Goal: Answer question/provide support: Share knowledge or assist other users

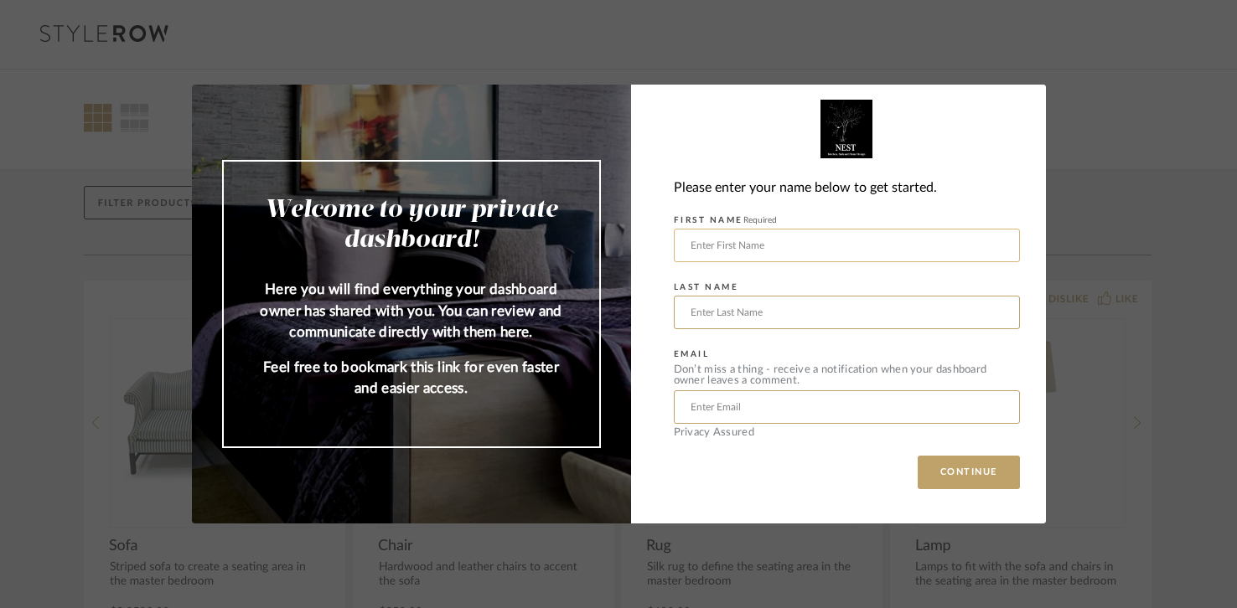
click at [757, 240] on input "text" at bounding box center [847, 246] width 346 height 34
type input "[PERSON_NAME]"
type input "Nasreddine"
type input "[PERSON_NAME][EMAIL_ADDRESS][DOMAIN_NAME]"
click at [967, 468] on button "CONTINUE" at bounding box center [968, 473] width 102 height 34
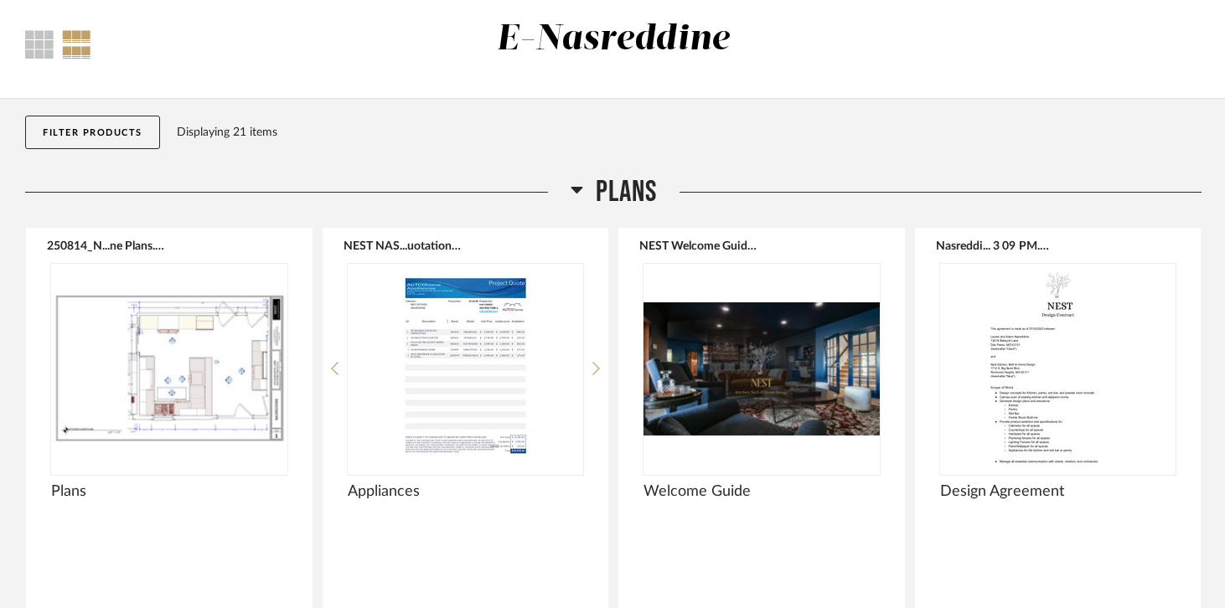
scroll to position [126, 0]
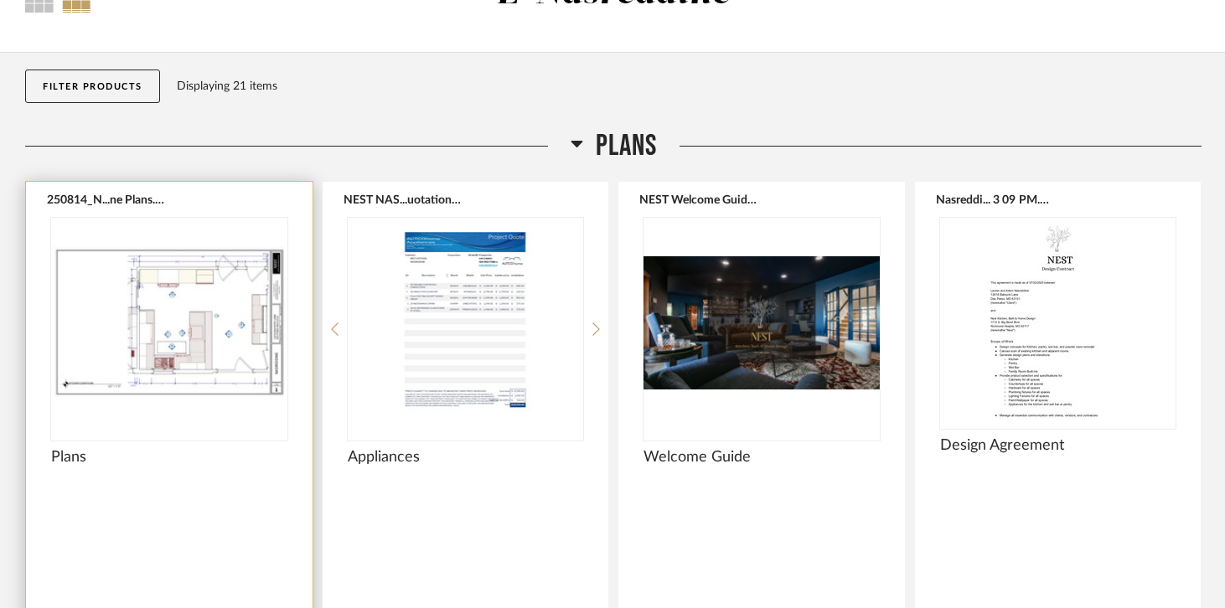
click at [174, 358] on img "0" at bounding box center [169, 322] width 236 height 209
click at [106, 306] on img "0" at bounding box center [169, 322] width 236 height 209
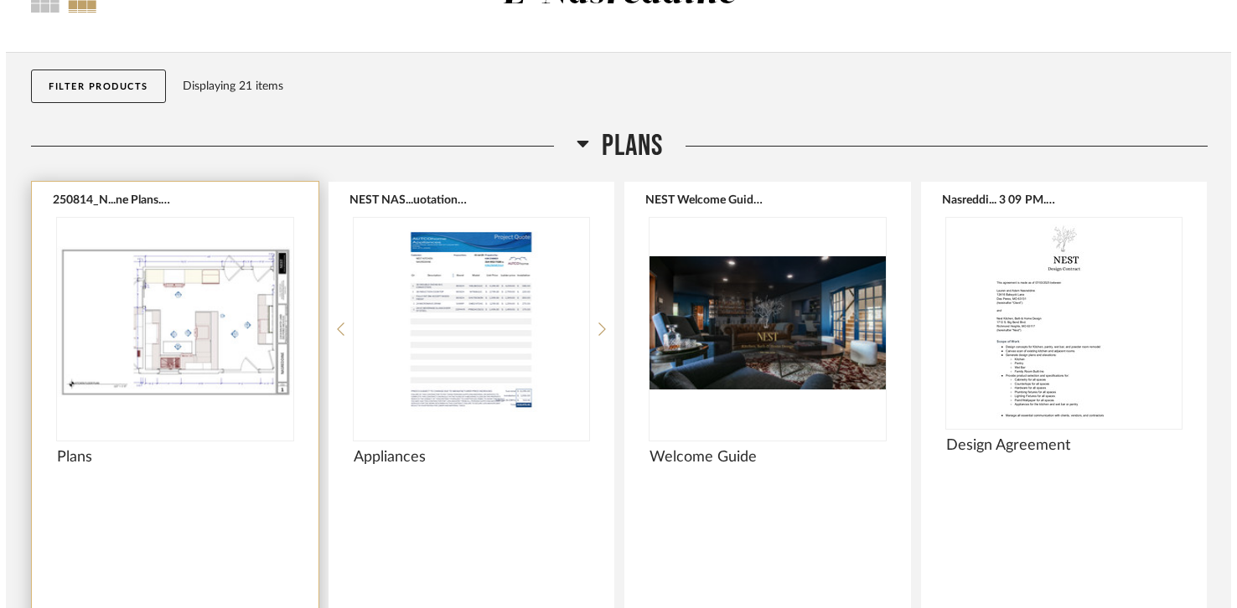
scroll to position [0, 0]
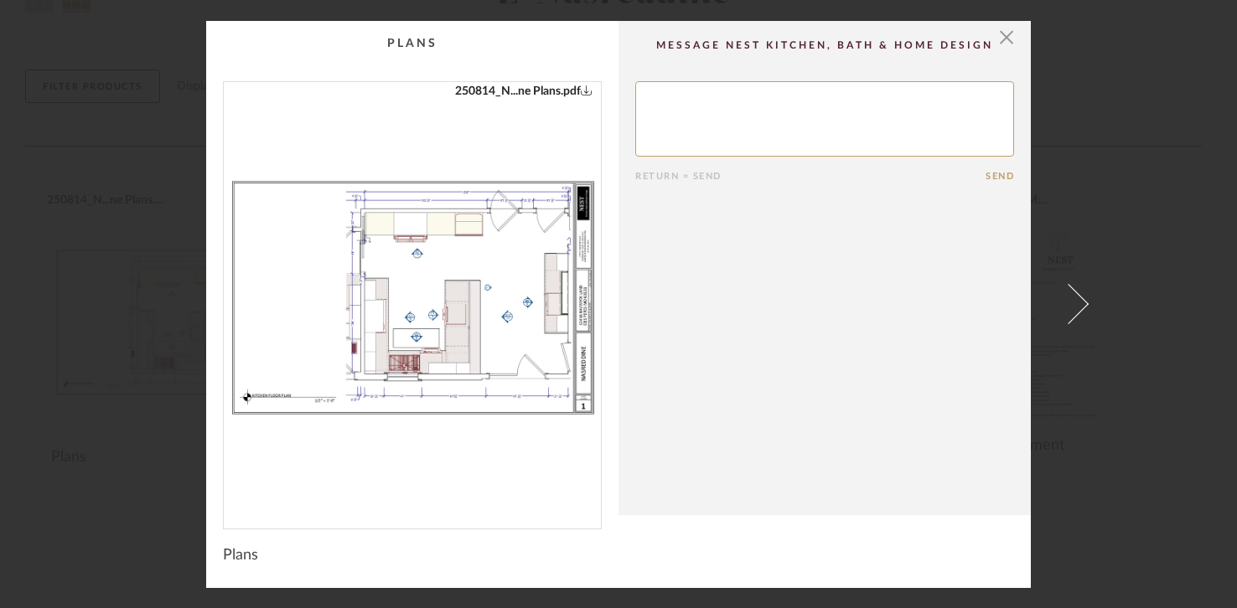
click at [501, 310] on img "0" at bounding box center [412, 298] width 377 height 433
click at [769, 105] on textarea at bounding box center [824, 118] width 379 height 75
type textarea "I"
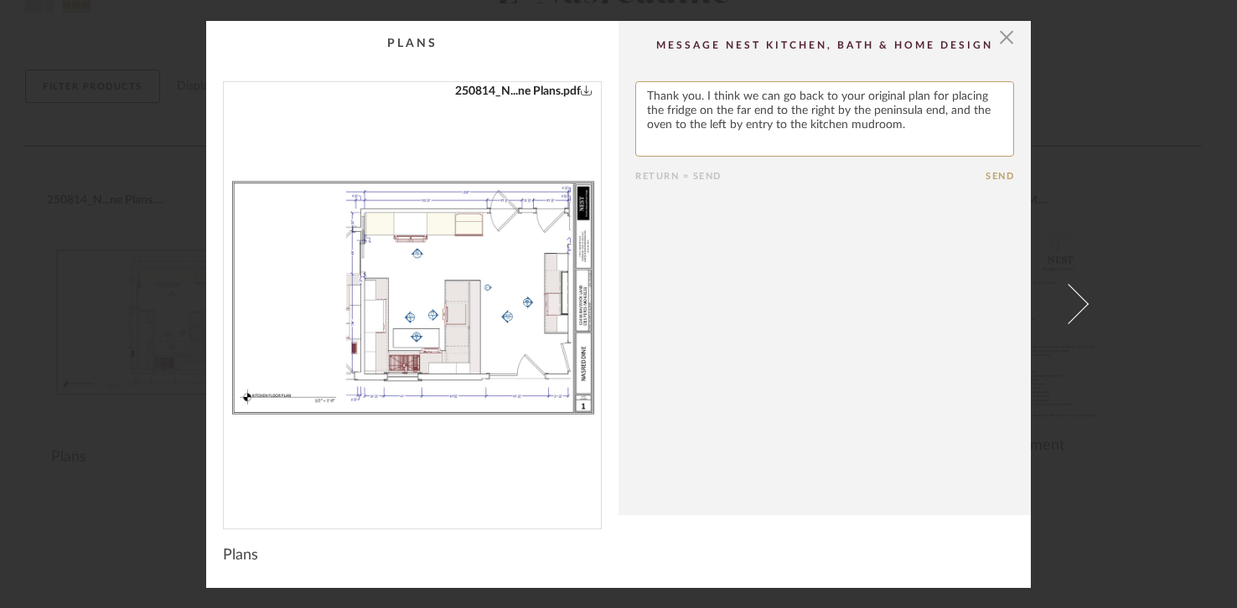
type textarea "Thank you. I think we can go back to your original plan for placing the fridge …"
click at [987, 178] on button "Send" at bounding box center [999, 176] width 28 height 11
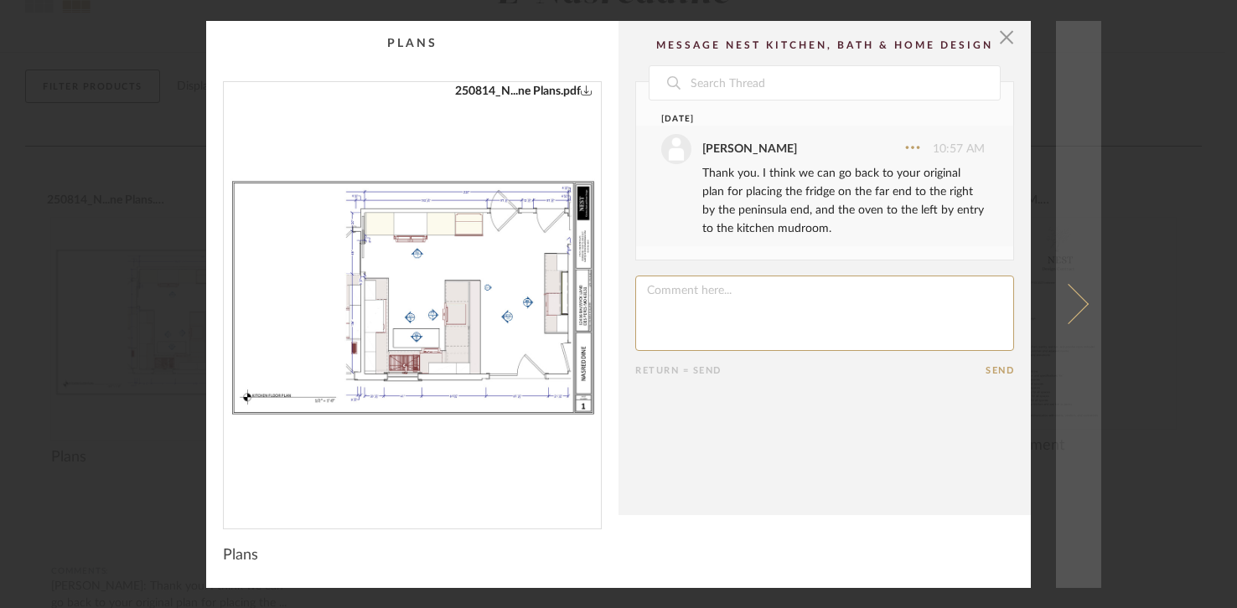
click at [1081, 305] on span at bounding box center [1068, 304] width 40 height 40
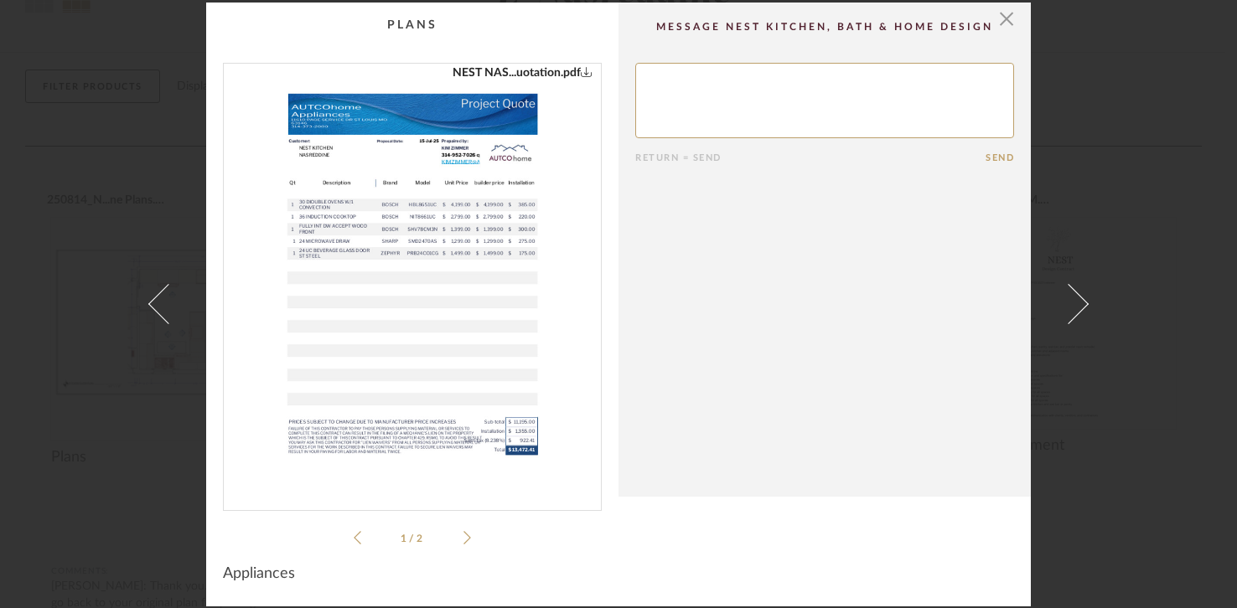
click at [532, 78] on link "NEST NAS...uotation.pdf" at bounding box center [522, 73] width 140 height 18
click at [682, 115] on textarea at bounding box center [824, 100] width 379 height 75
click at [463, 535] on icon at bounding box center [467, 537] width 8 height 15
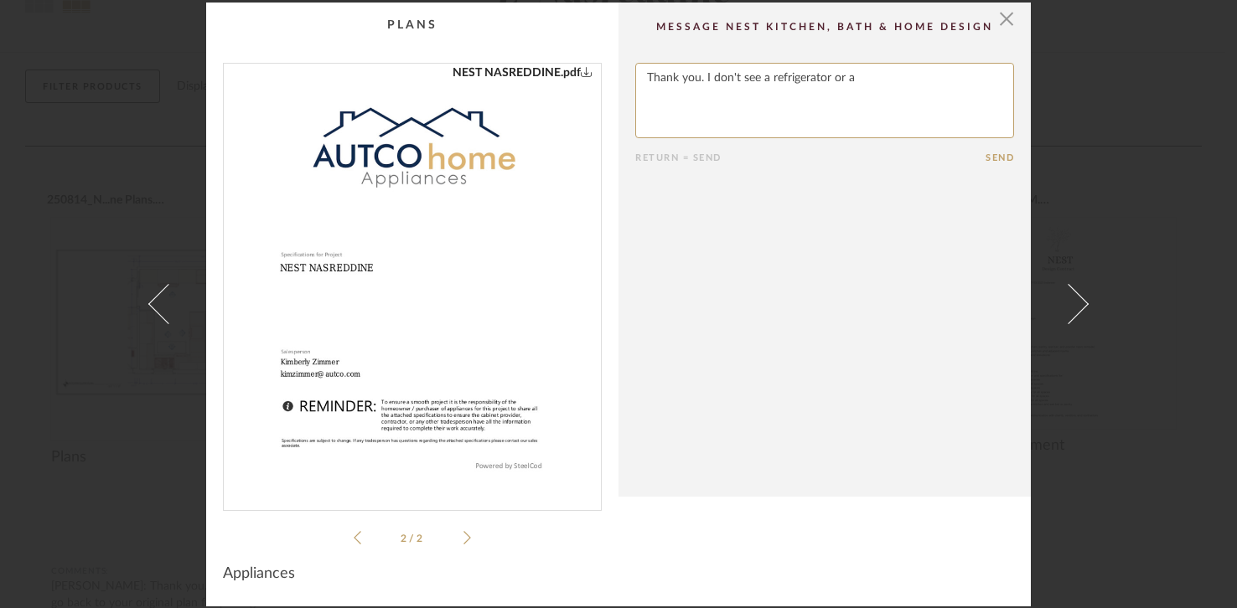
click at [865, 82] on textarea at bounding box center [824, 100] width 379 height 75
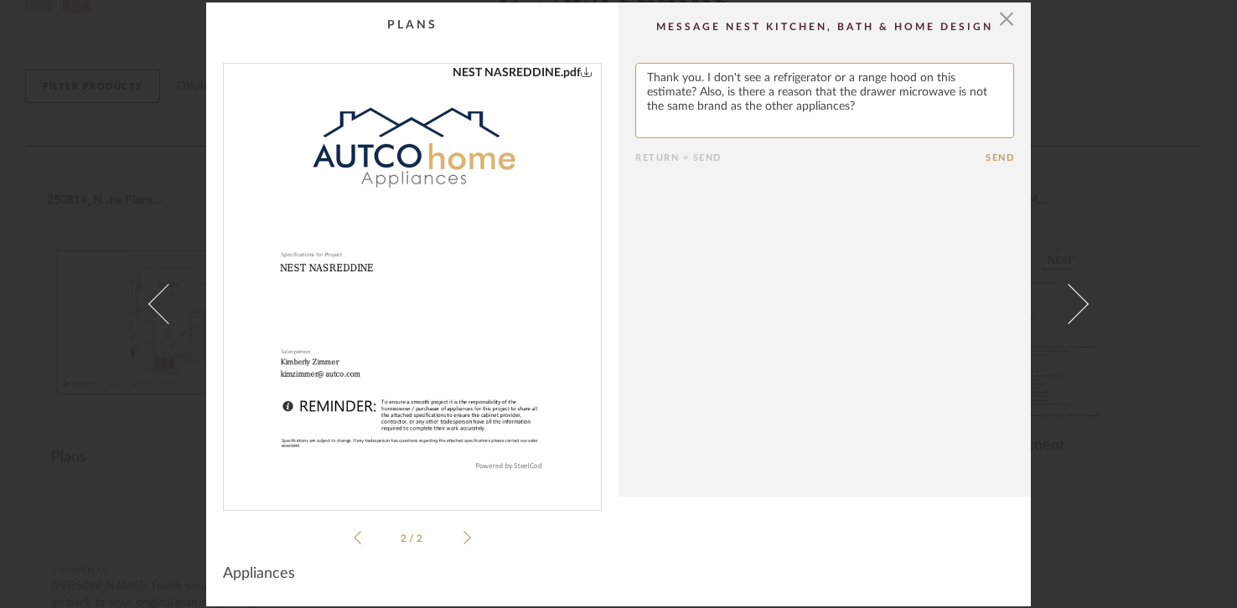
click at [947, 92] on textarea at bounding box center [824, 100] width 379 height 75
click at [862, 108] on textarea at bounding box center [824, 100] width 379 height 75
click at [930, 111] on textarea at bounding box center [824, 100] width 379 height 75
type textarea "Thank you. I don't see a refrigerator or a range hood on this estimate? Also, i…"
click at [994, 157] on button "Send" at bounding box center [999, 157] width 28 height 11
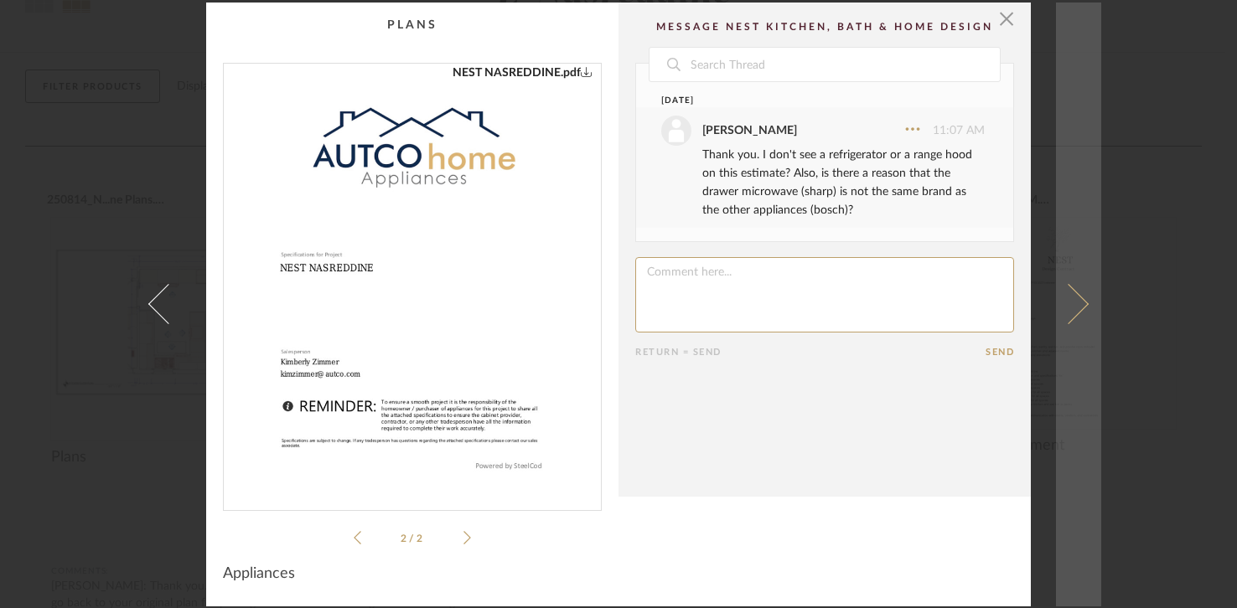
click at [1077, 302] on span at bounding box center [1068, 304] width 40 height 40
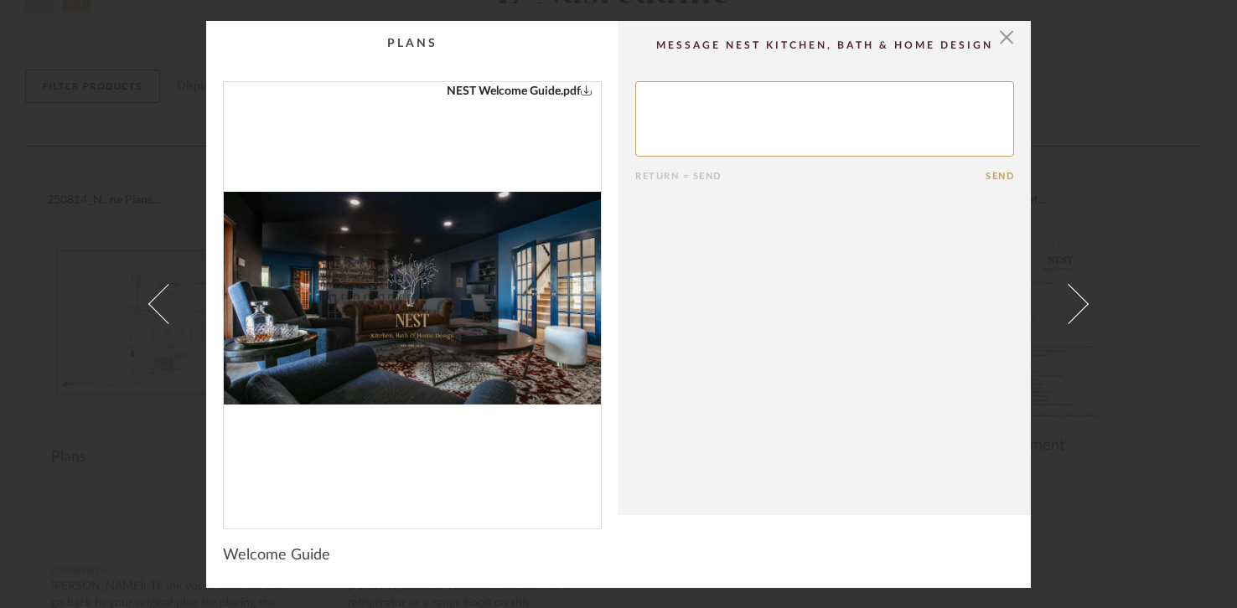
click at [544, 93] on link "NEST Welcome Guide.pdf" at bounding box center [520, 91] width 146 height 18
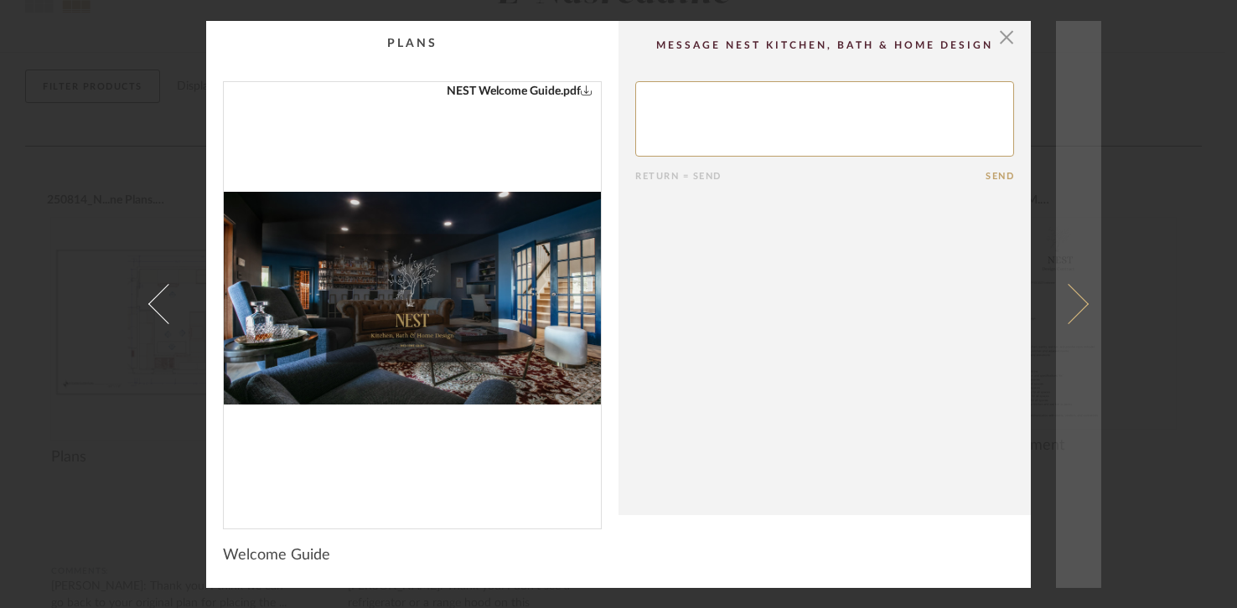
click at [1074, 300] on span at bounding box center [1068, 304] width 40 height 40
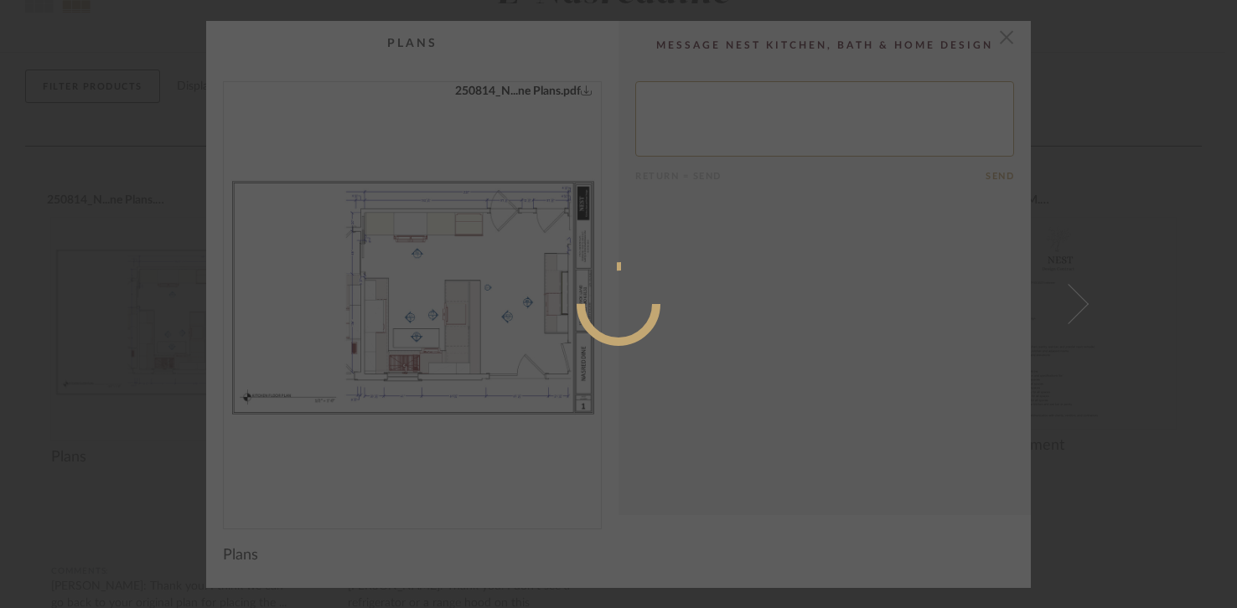
click at [1074, 299] on div at bounding box center [618, 304] width 1237 height 608
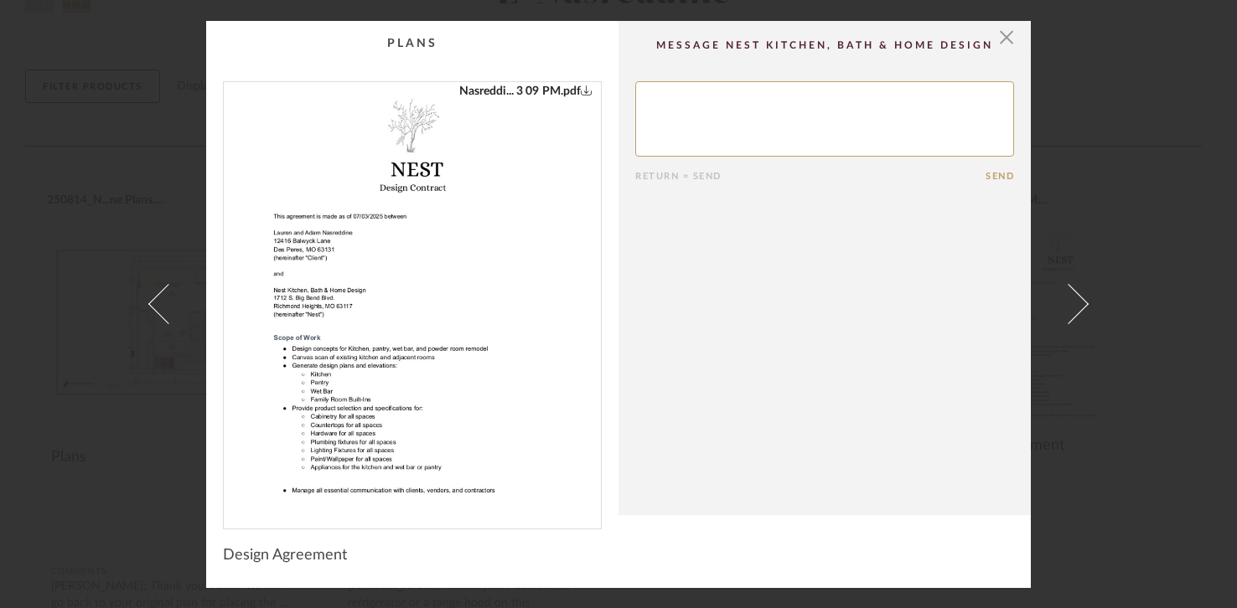
click at [538, 94] on link "Nasreddi... 3 09 PM.pdf" at bounding box center [525, 91] width 133 height 18
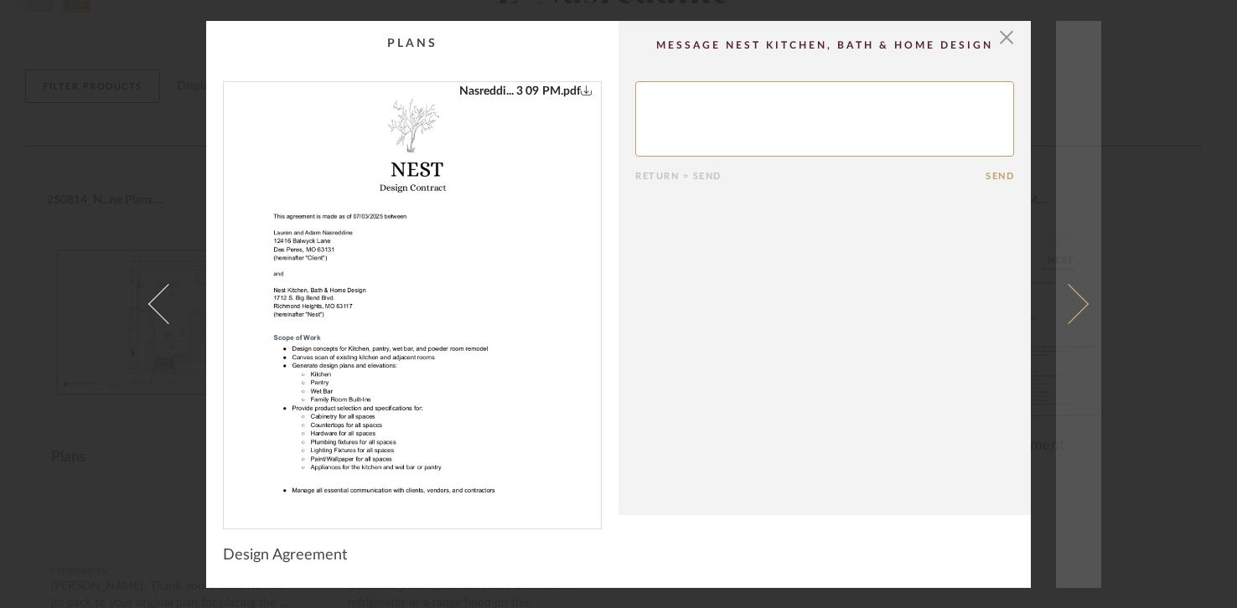
click at [1074, 310] on span at bounding box center [1068, 304] width 40 height 40
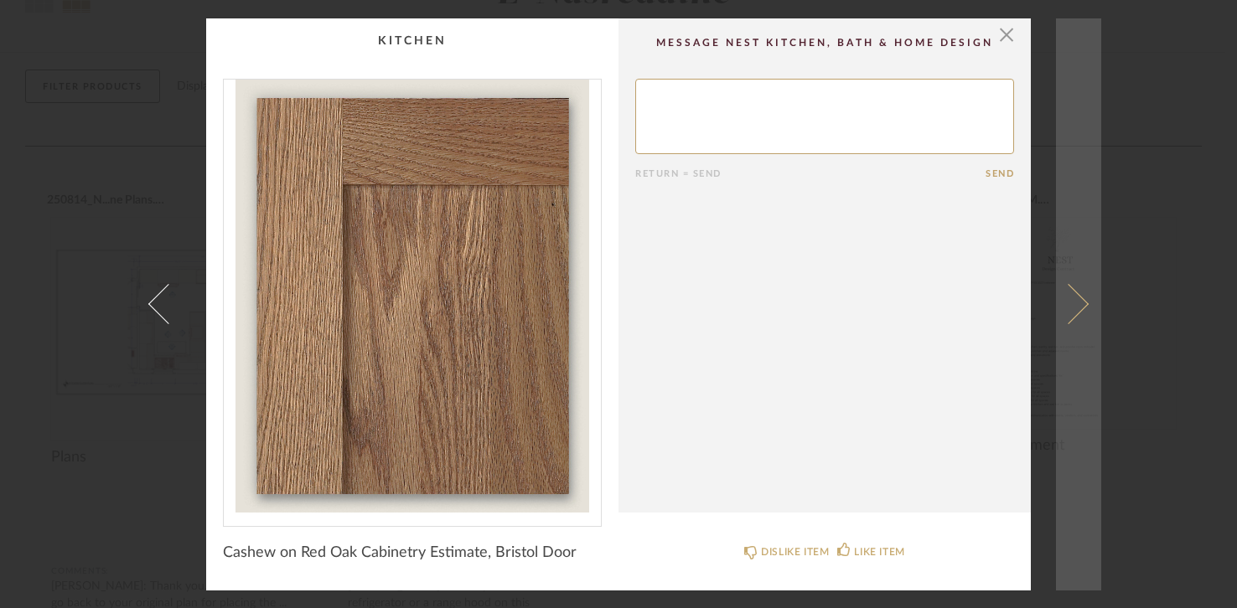
click at [1073, 309] on span at bounding box center [1068, 304] width 40 height 40
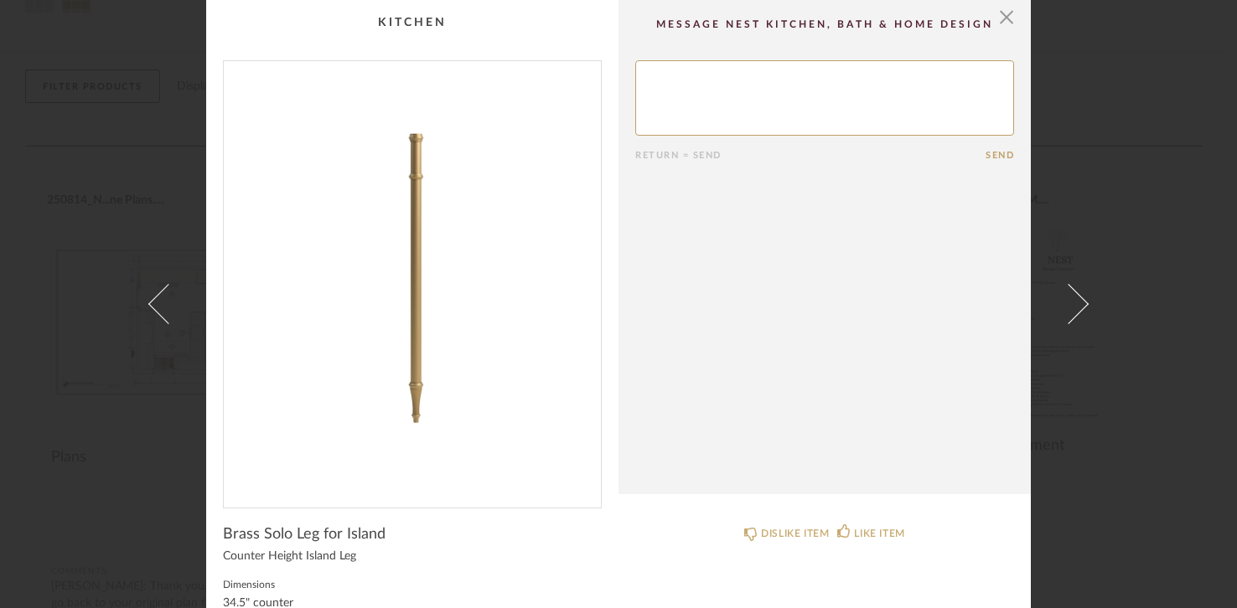
click at [922, 111] on textarea at bounding box center [824, 97] width 379 height 75
type textarea "This will look great and will add a nice design accent. Thank you."
click at [992, 157] on button "Send" at bounding box center [999, 155] width 28 height 11
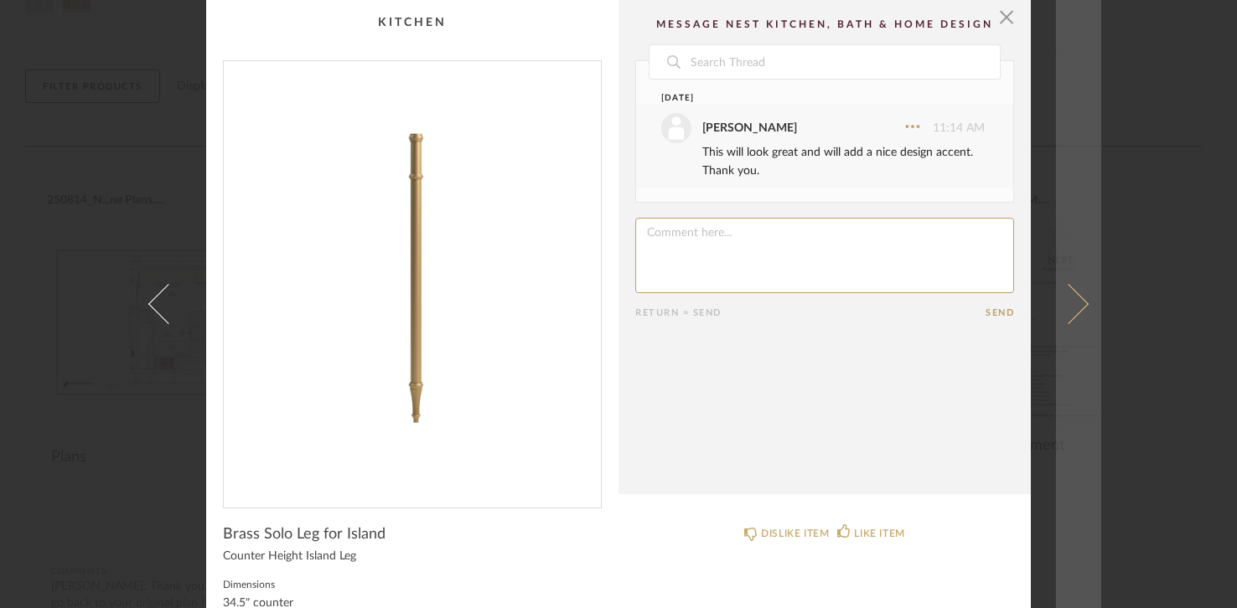
click at [1084, 302] on link at bounding box center [1078, 304] width 45 height 608
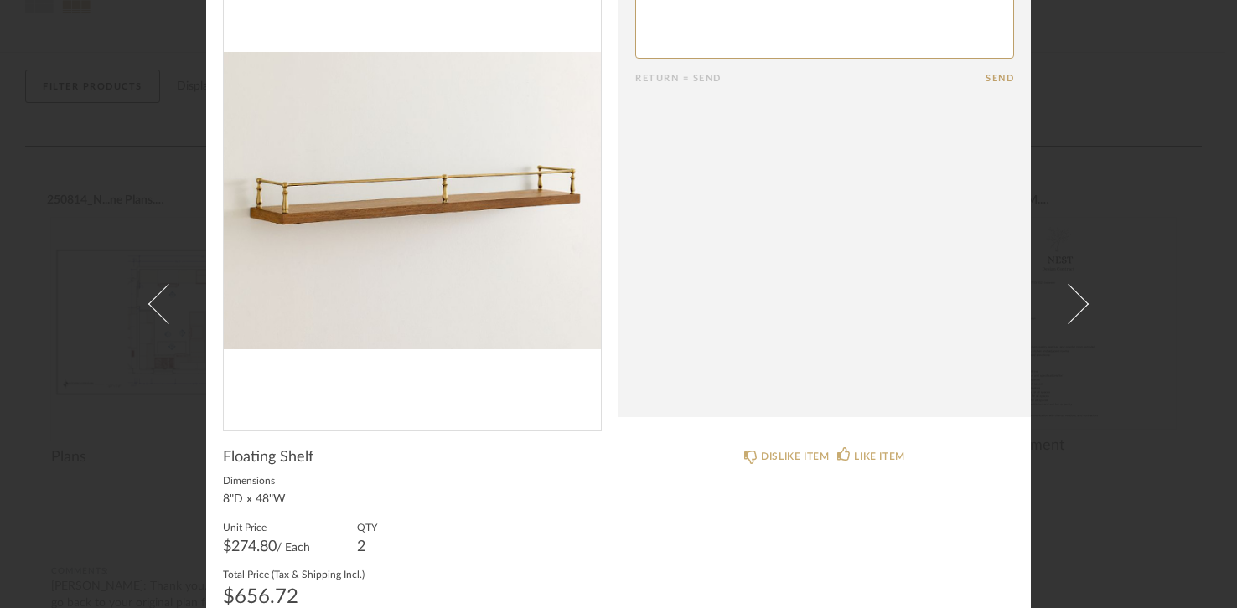
scroll to position [140, 0]
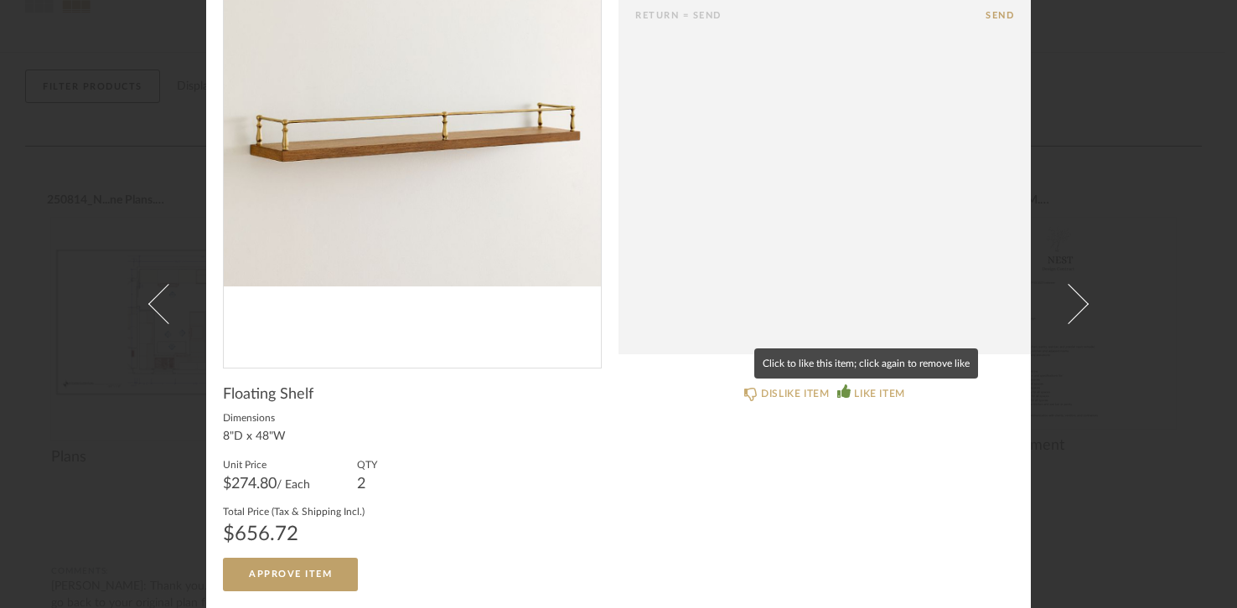
click at [858, 399] on div "LIKE ITEM" at bounding box center [879, 393] width 50 height 17
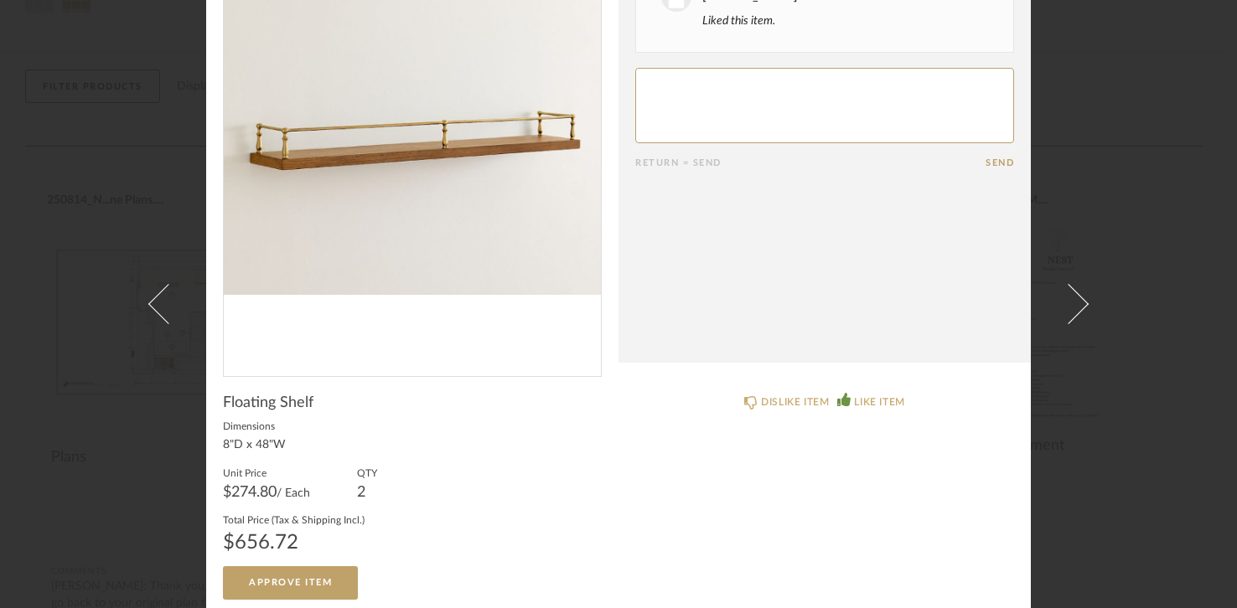
scroll to position [137, 0]
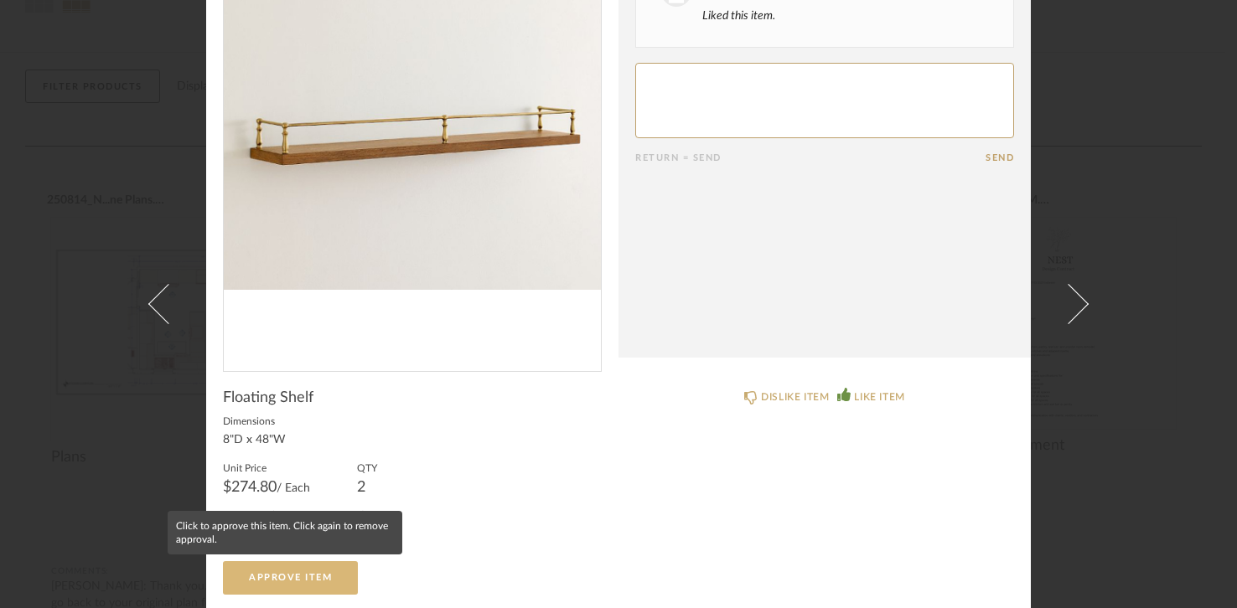
click at [306, 581] on span "Approve Item" at bounding box center [290, 577] width 83 height 9
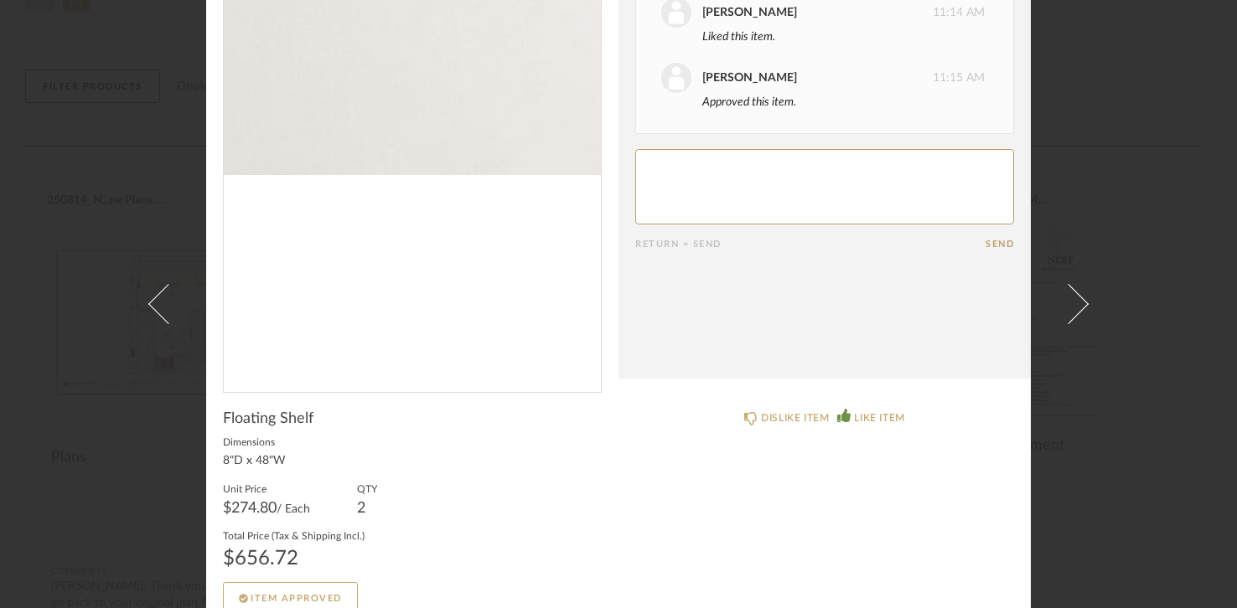
scroll to position [140, 0]
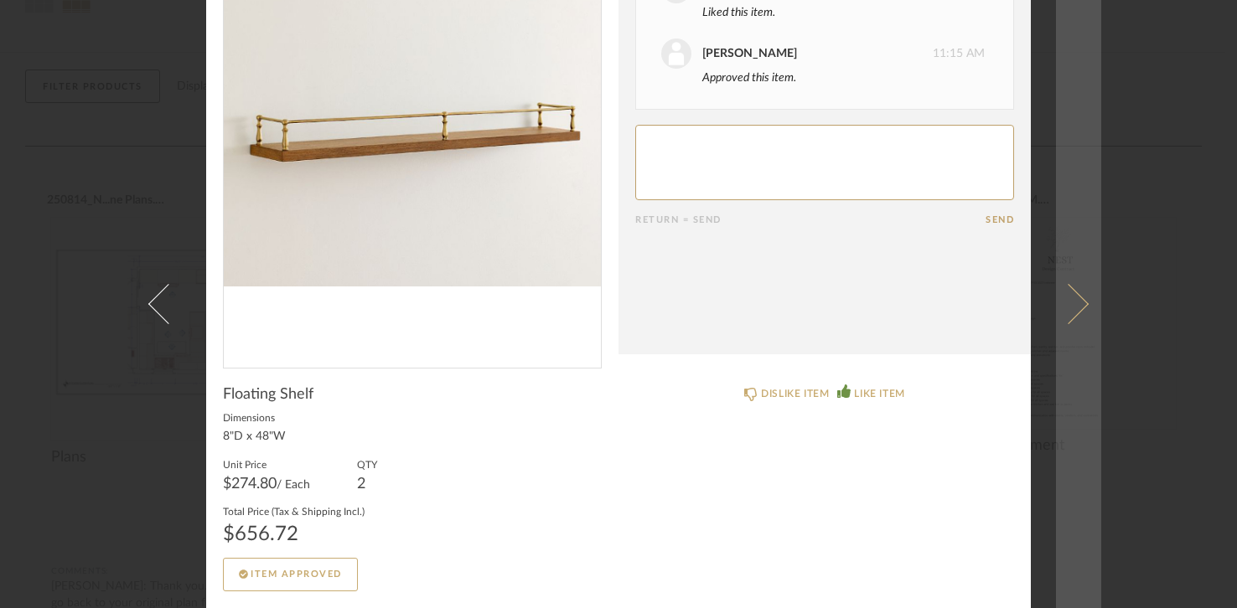
click at [1077, 317] on link at bounding box center [1078, 304] width 45 height 608
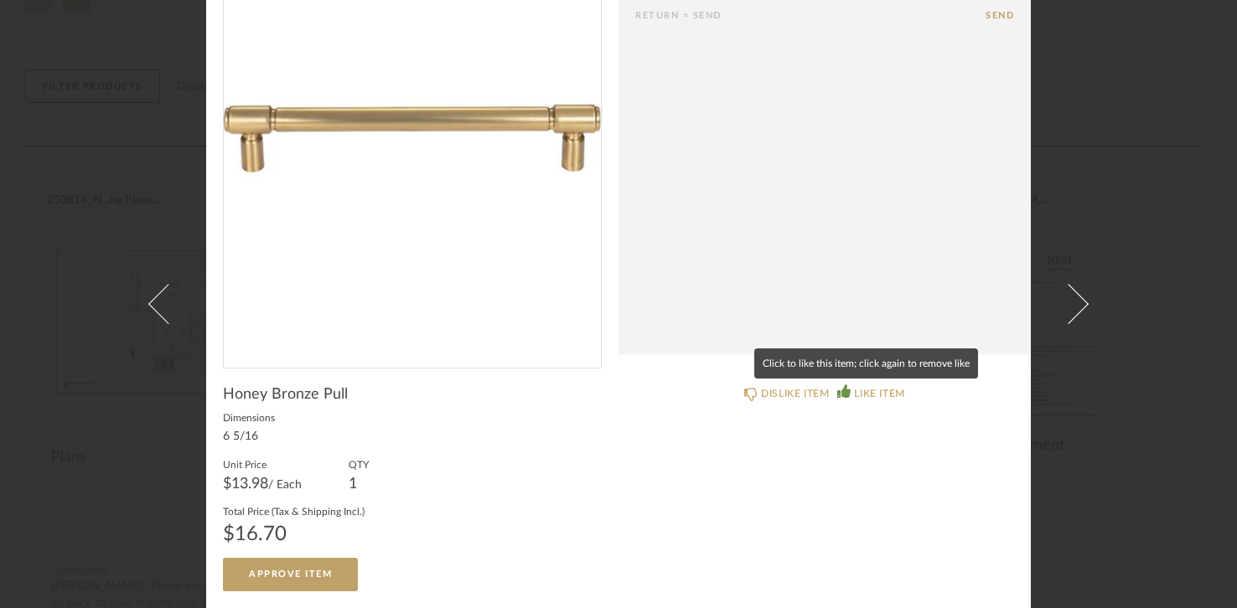
click at [876, 398] on div "LIKE ITEM" at bounding box center [879, 393] width 50 height 17
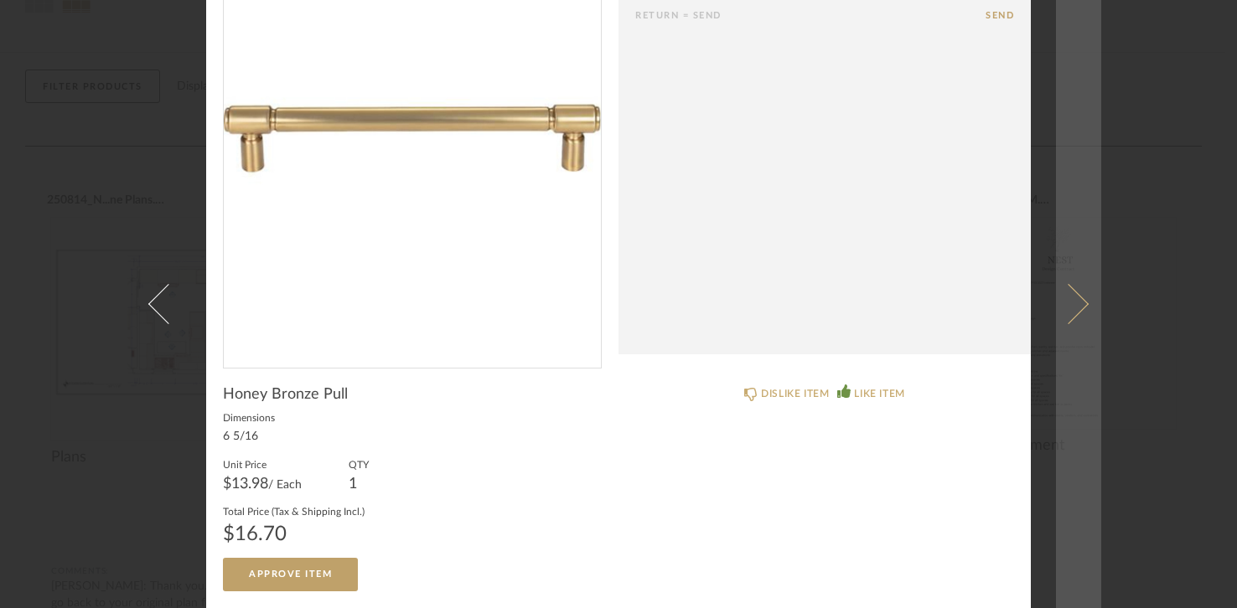
click at [1076, 303] on span at bounding box center [1068, 304] width 40 height 40
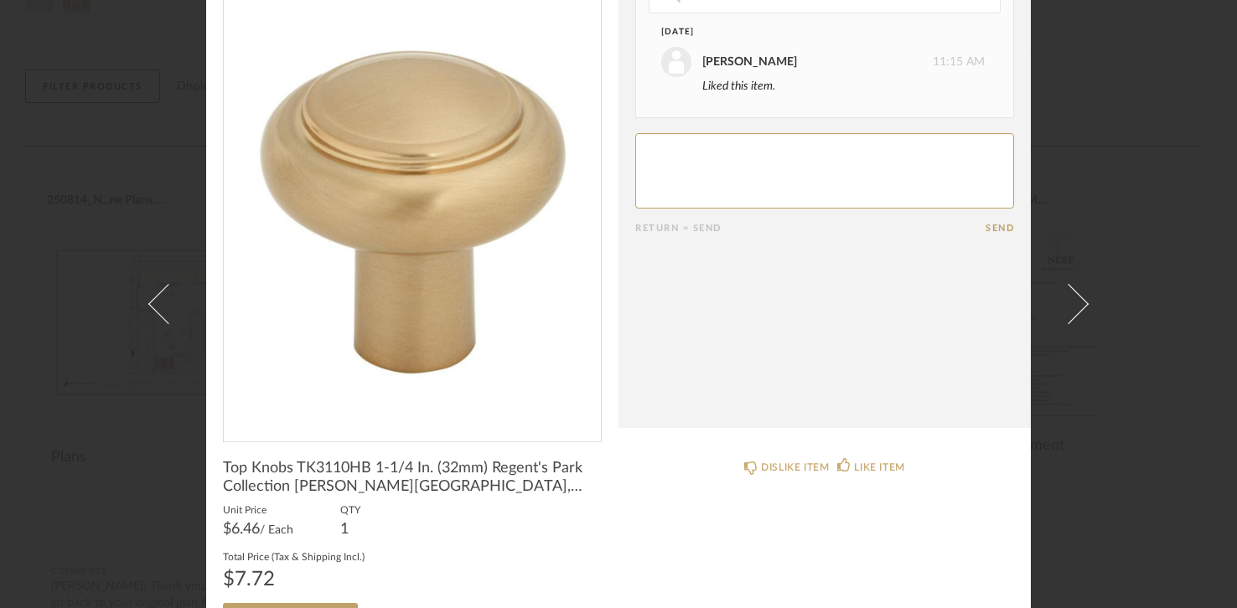
scroll to position [111, 0]
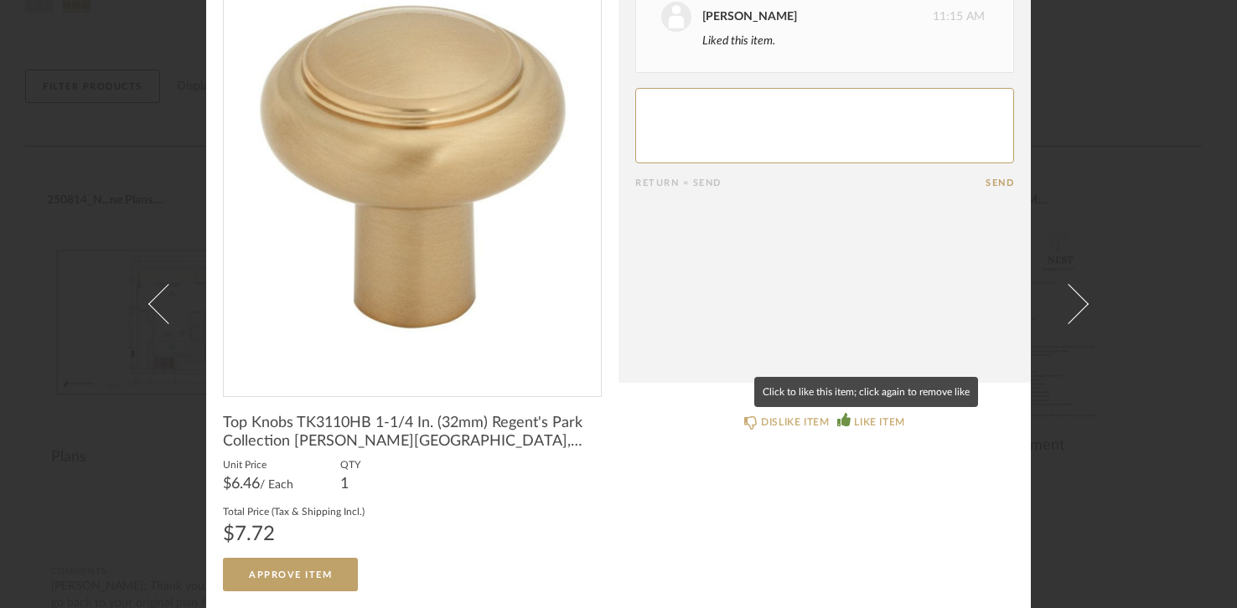
click at [867, 421] on div "LIKE ITEM" at bounding box center [879, 422] width 50 height 17
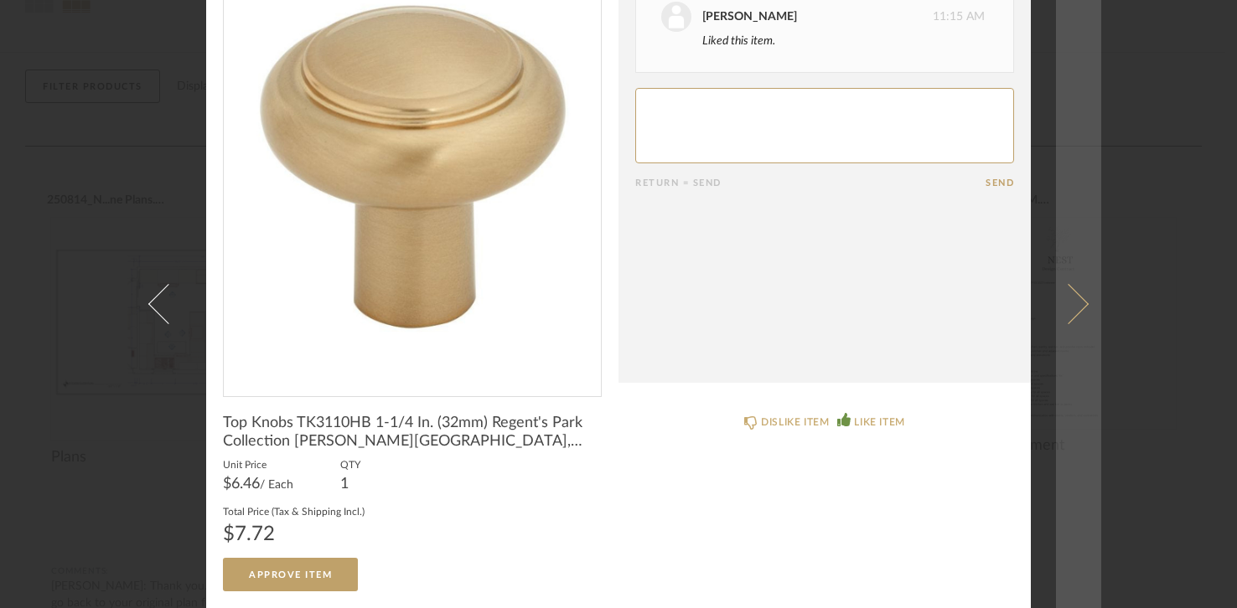
click at [1076, 305] on span at bounding box center [1068, 304] width 40 height 40
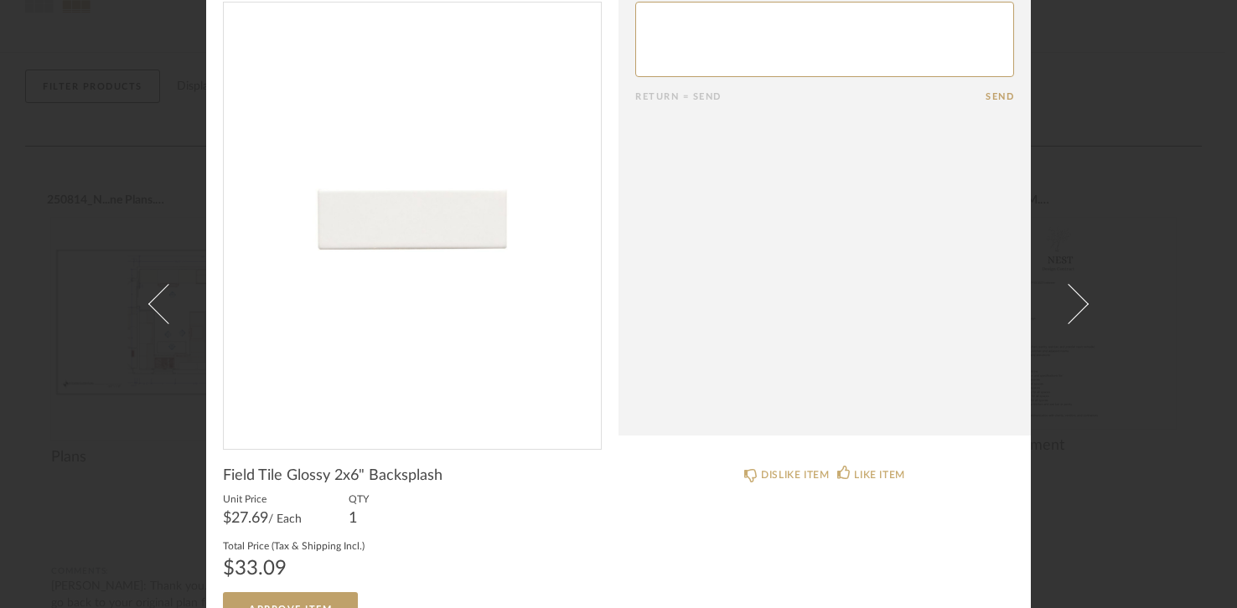
scroll to position [93, 0]
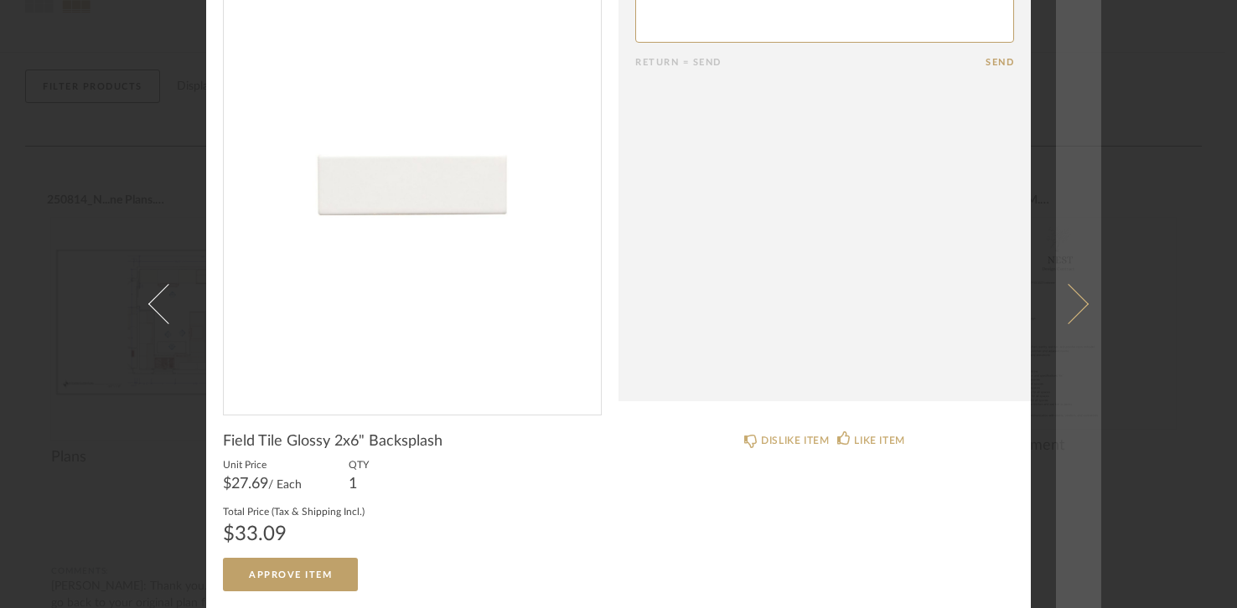
click at [1073, 309] on span at bounding box center [1068, 304] width 40 height 40
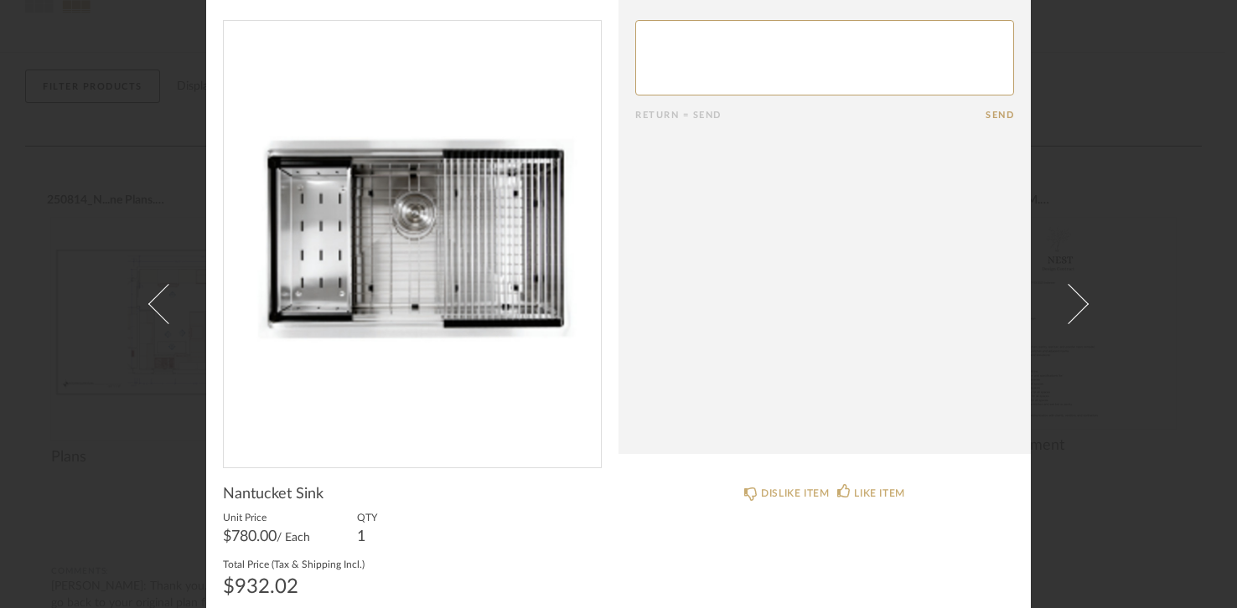
scroll to position [23, 0]
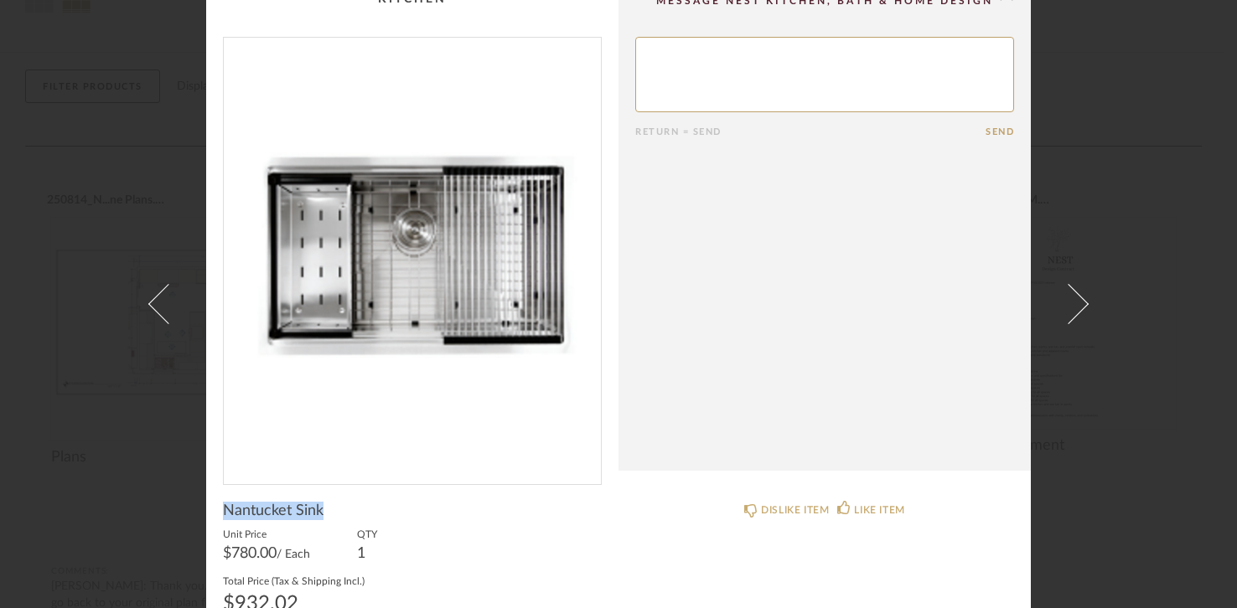
drag, startPoint x: 219, startPoint y: 505, endPoint x: 336, endPoint y: 505, distance: 117.3
click at [336, 505] on div "Nantucket Sink" at bounding box center [412, 511] width 379 height 18
copy span "Nantucket Sink"
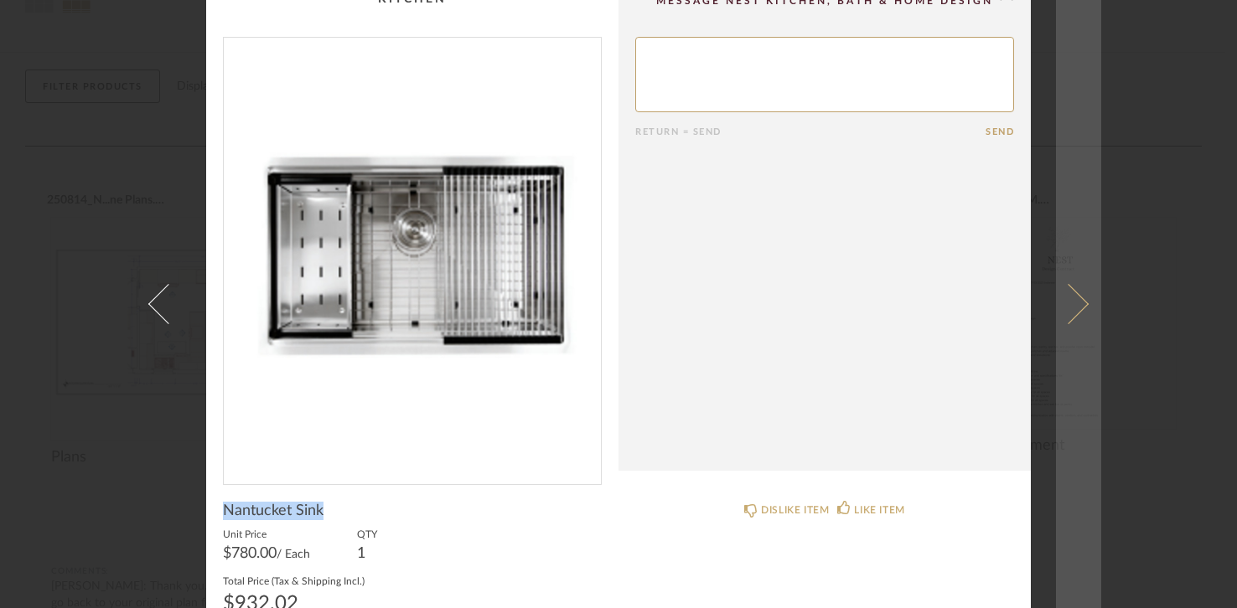
click at [1082, 302] on link at bounding box center [1078, 304] width 45 height 608
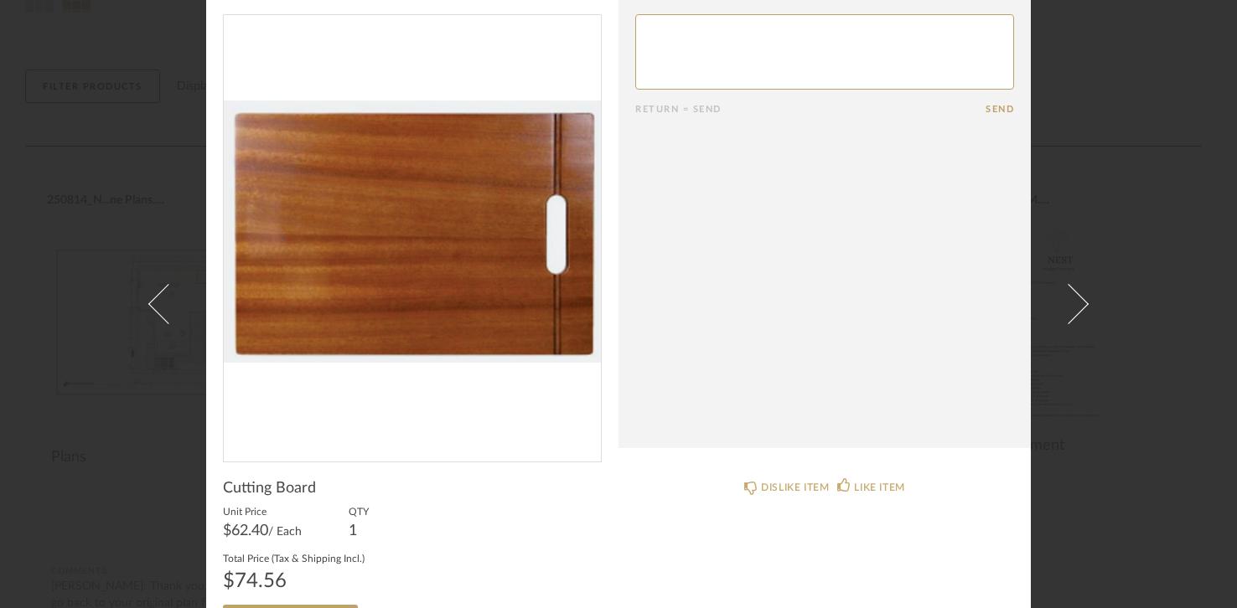
scroll to position [0, 0]
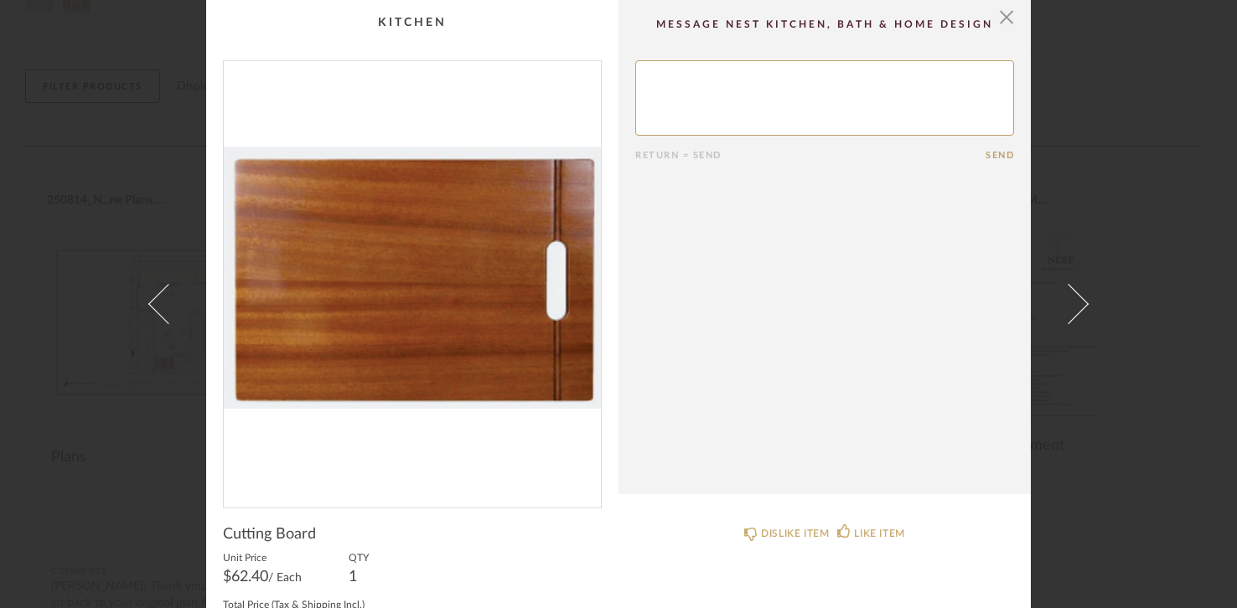
click at [776, 118] on textarea at bounding box center [824, 97] width 379 height 75
drag, startPoint x: 681, startPoint y: 77, endPoint x: 687, endPoint y: 90, distance: 14.6
click at [681, 79] on textarea at bounding box center [824, 97] width 379 height 75
type textarea "Will the cutting board be in integrated in the island or a specific location?"
click at [989, 150] on button "Send" at bounding box center [999, 155] width 28 height 11
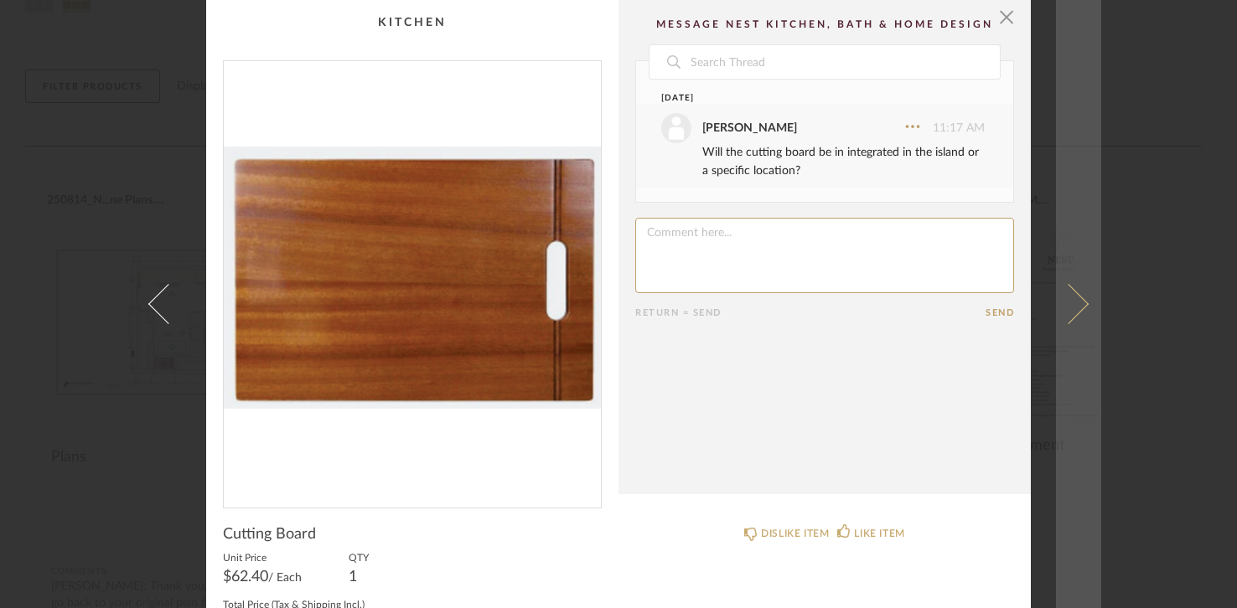
click at [1080, 307] on link at bounding box center [1078, 304] width 45 height 608
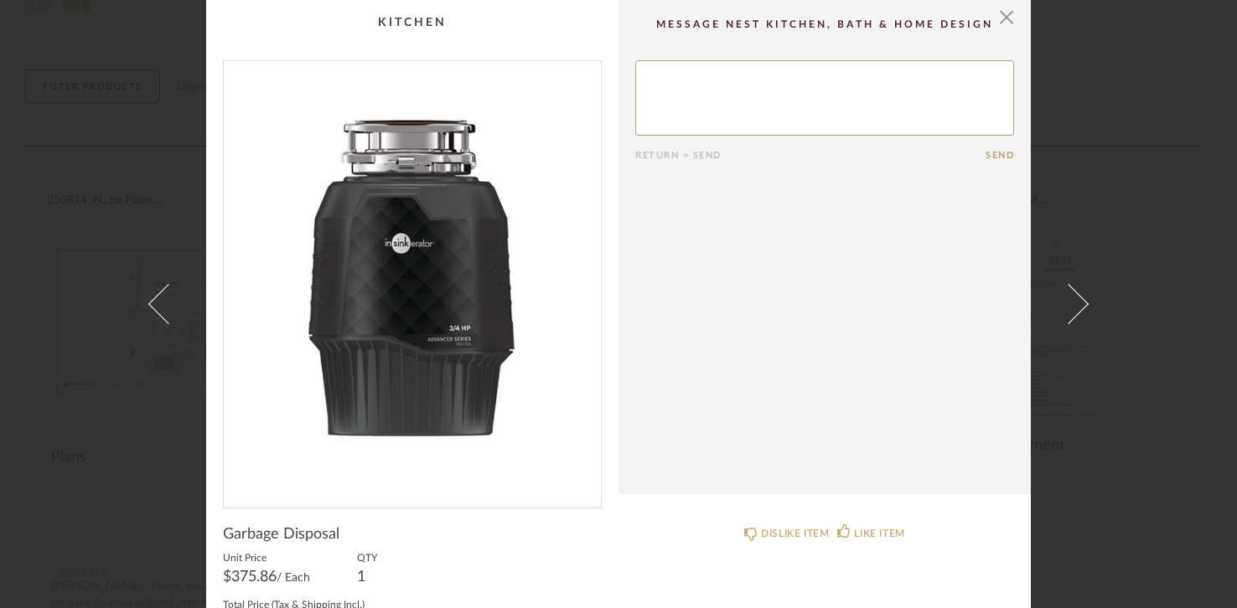
click at [761, 116] on textarea at bounding box center [824, 97] width 379 height 75
type textarea "Does this have a child safety feature? If not, would it be possible to add that?"
click at [997, 154] on button "Send" at bounding box center [999, 155] width 28 height 11
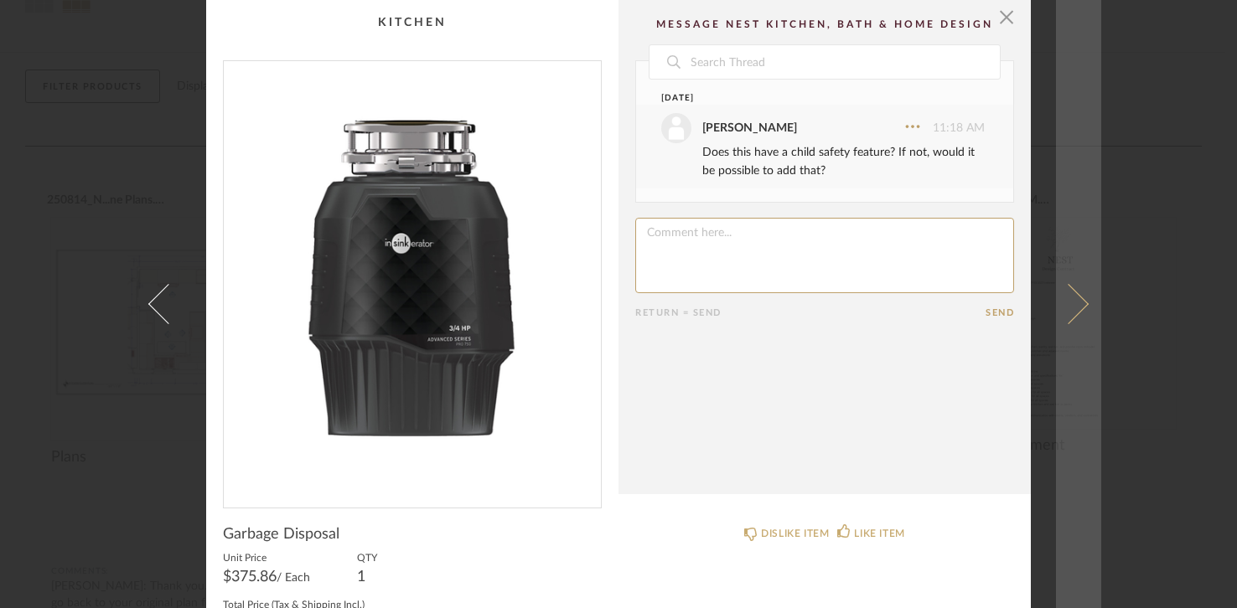
click at [1073, 311] on span at bounding box center [1068, 304] width 40 height 40
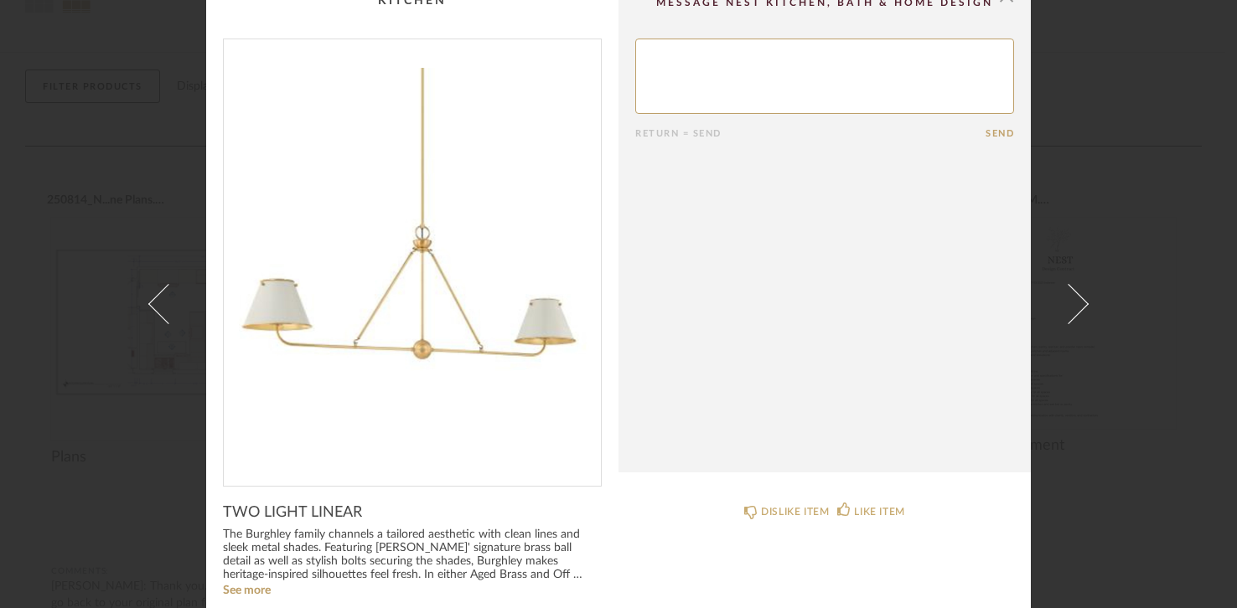
scroll to position [23, 0]
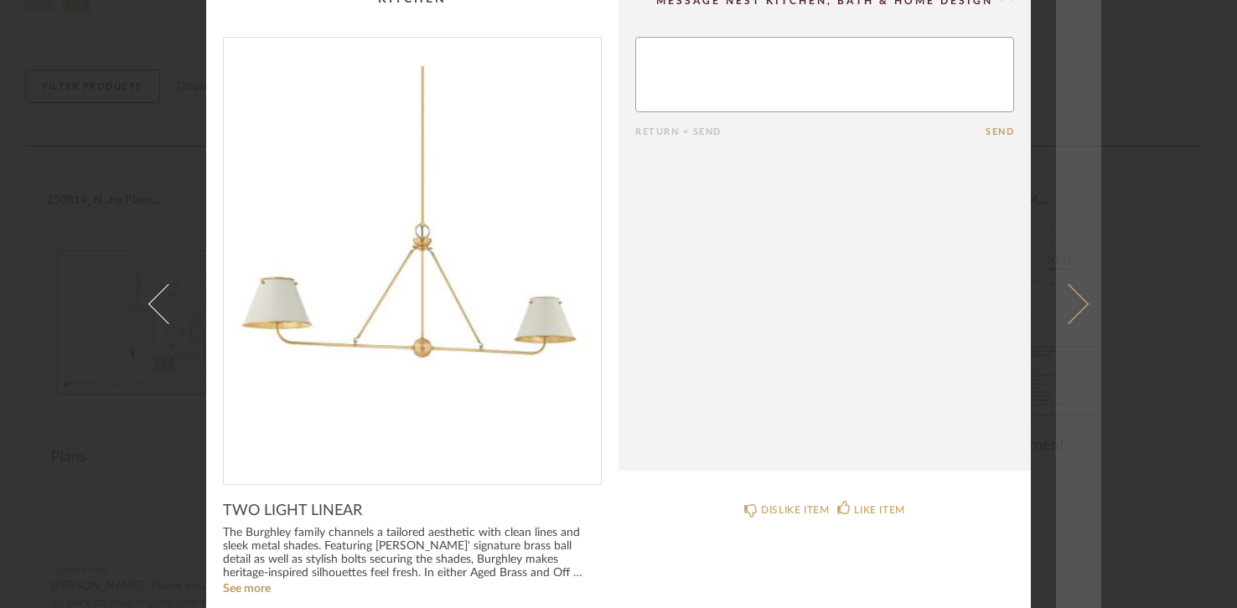
click at [1076, 295] on link at bounding box center [1078, 304] width 45 height 608
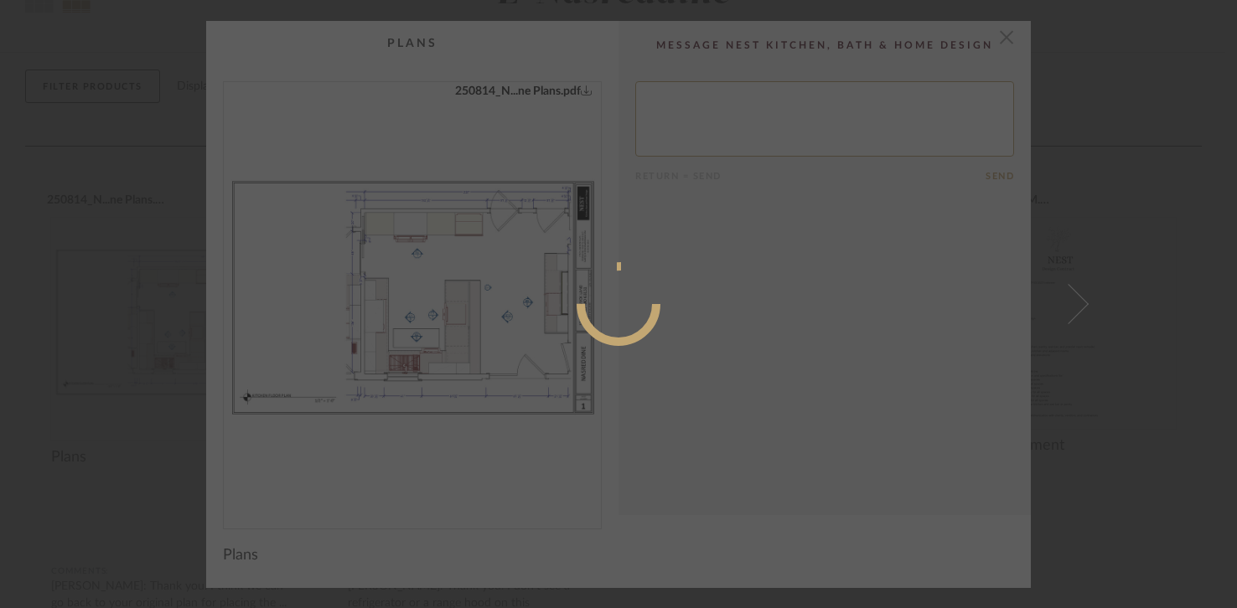
scroll to position [0, 0]
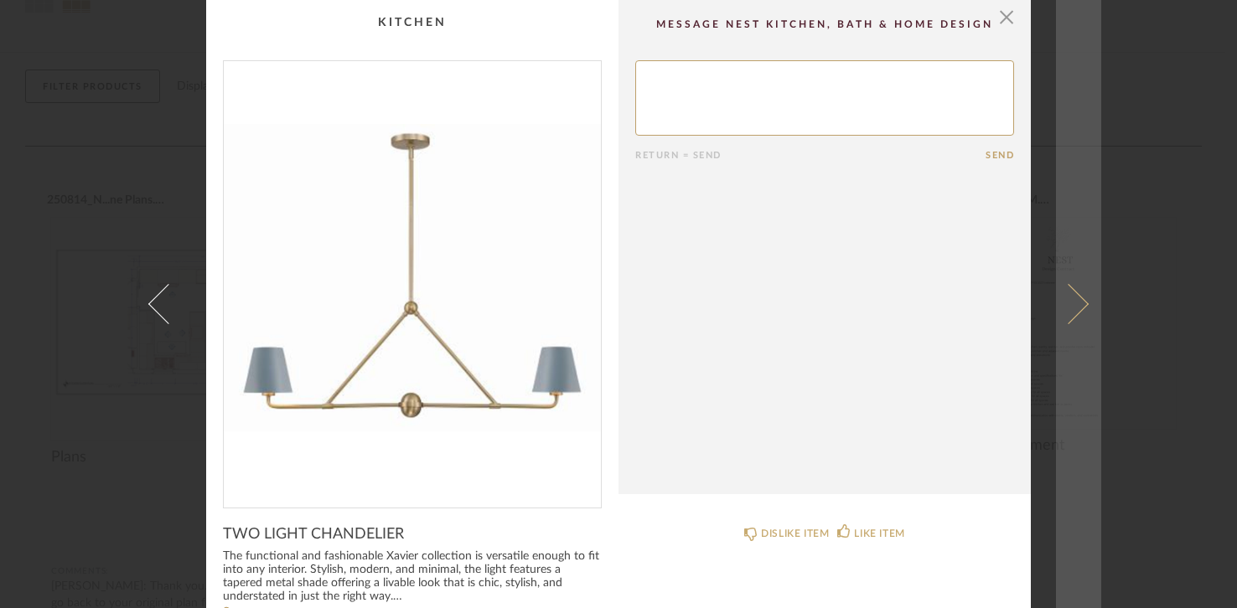
click at [1076, 296] on link at bounding box center [1078, 304] width 45 height 608
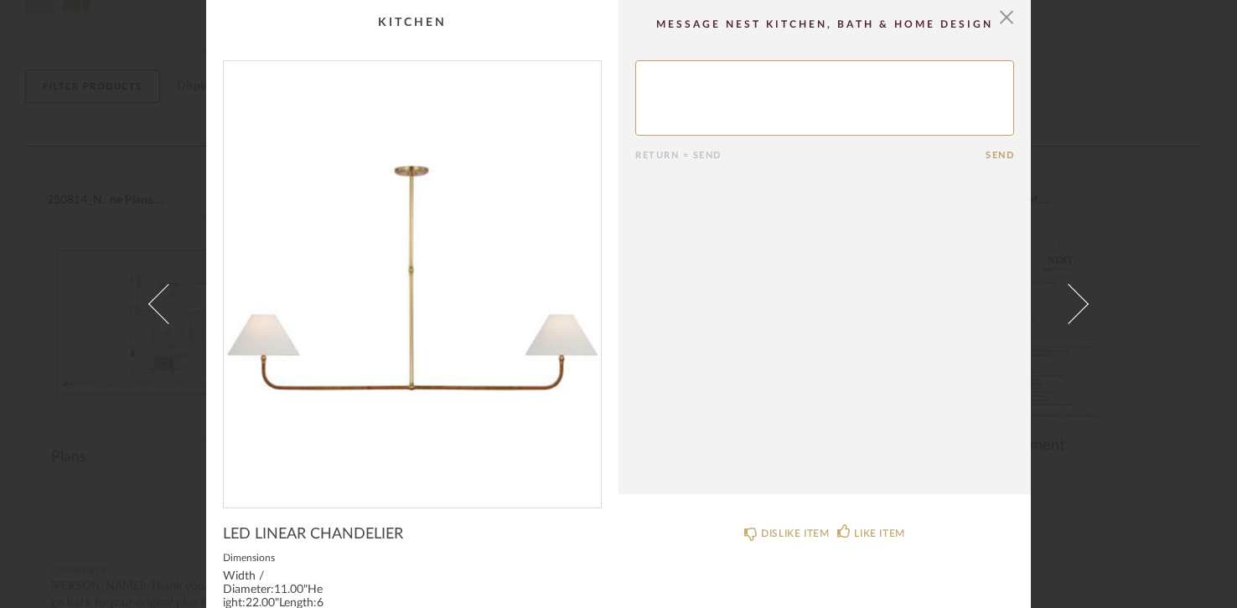
click at [1076, 296] on link at bounding box center [1078, 304] width 45 height 608
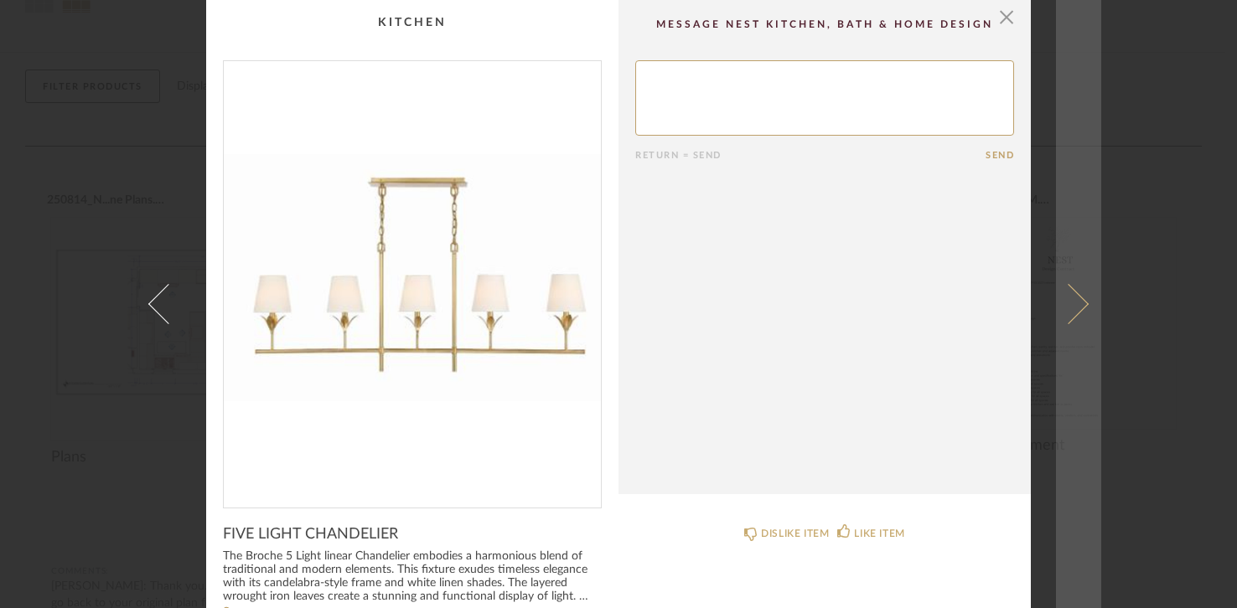
click at [1069, 302] on span at bounding box center [1068, 304] width 40 height 40
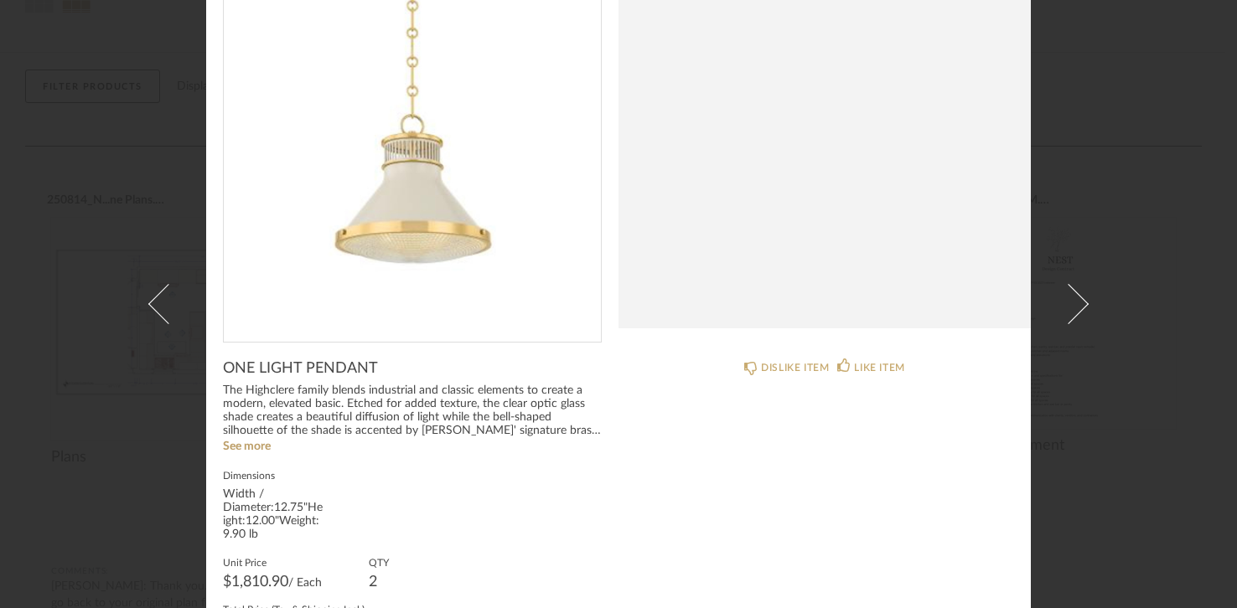
scroll to position [162, 0]
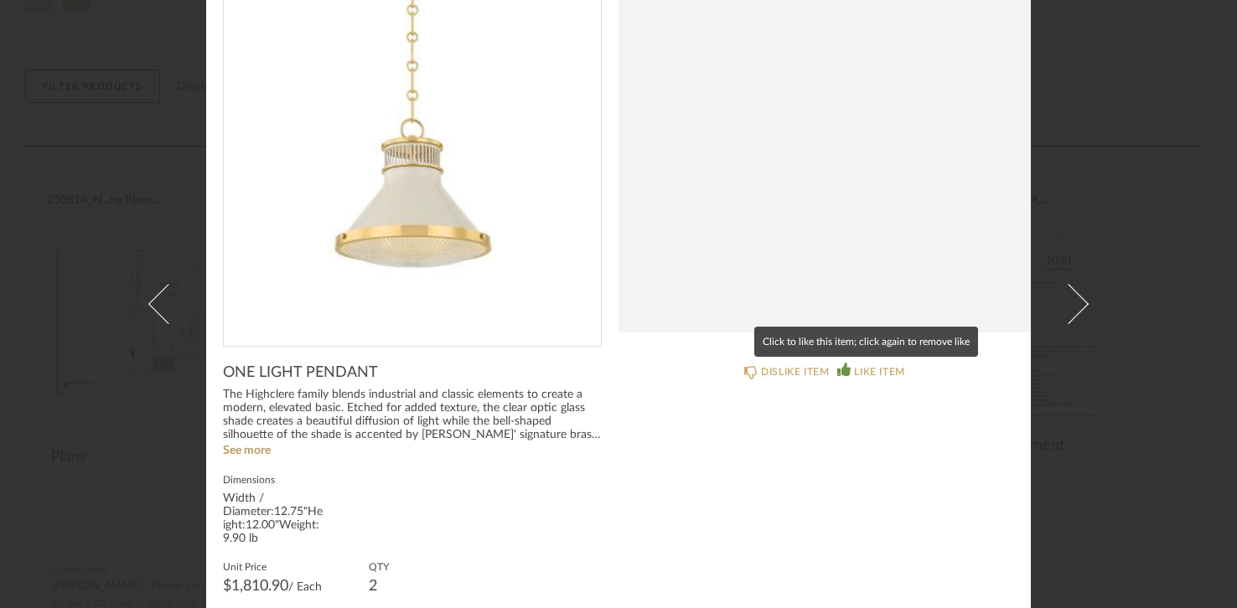
click at [872, 372] on div "LIKE ITEM" at bounding box center [879, 372] width 50 height 17
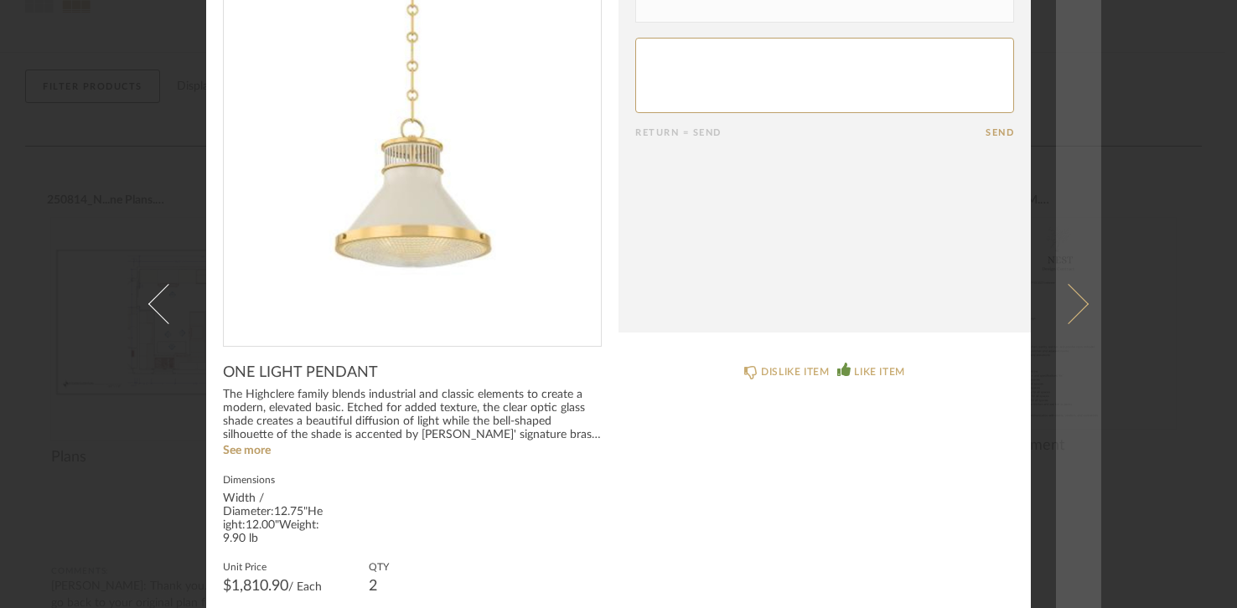
click at [1076, 308] on span at bounding box center [1068, 304] width 40 height 40
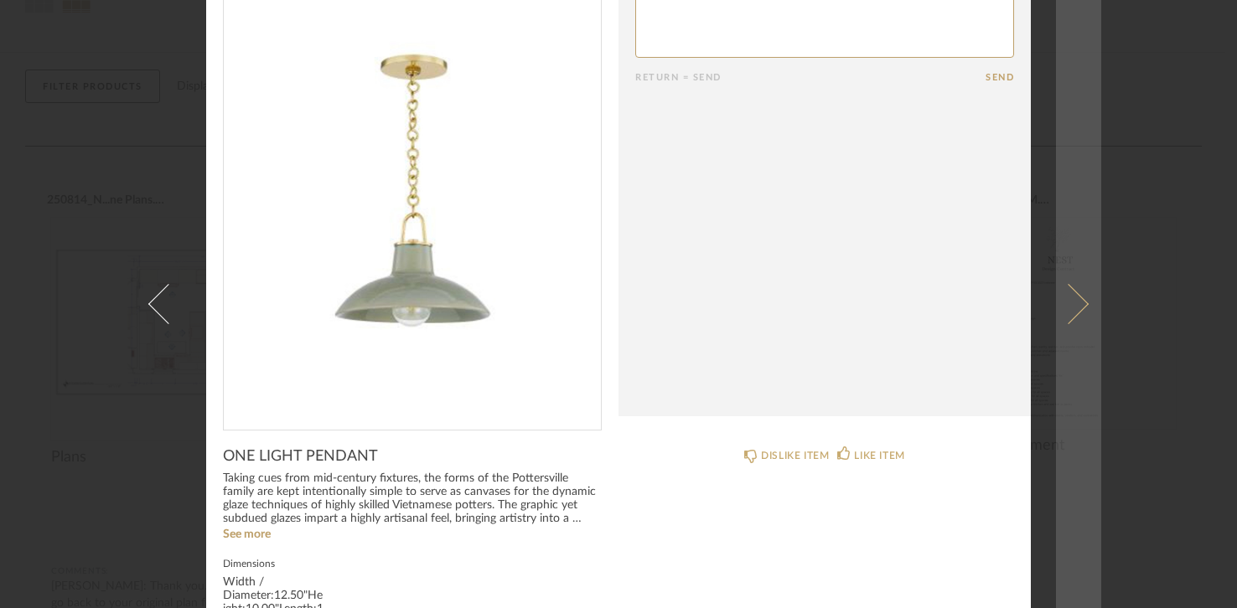
scroll to position [80, 0]
click at [1077, 296] on link at bounding box center [1078, 304] width 45 height 608
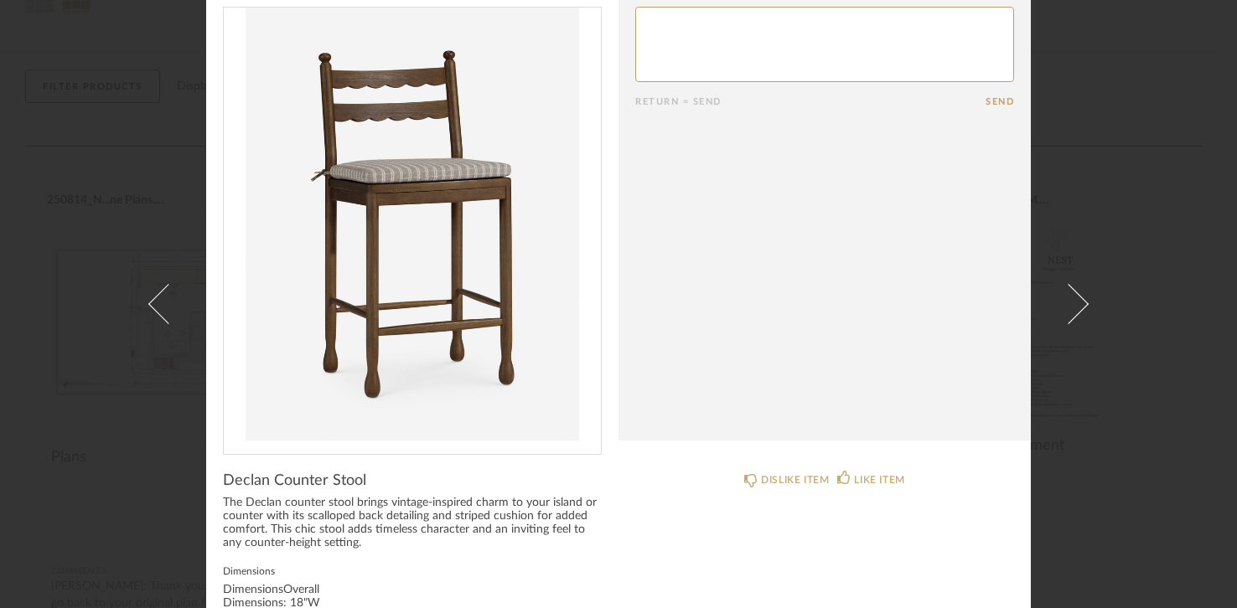
scroll to position [52, 0]
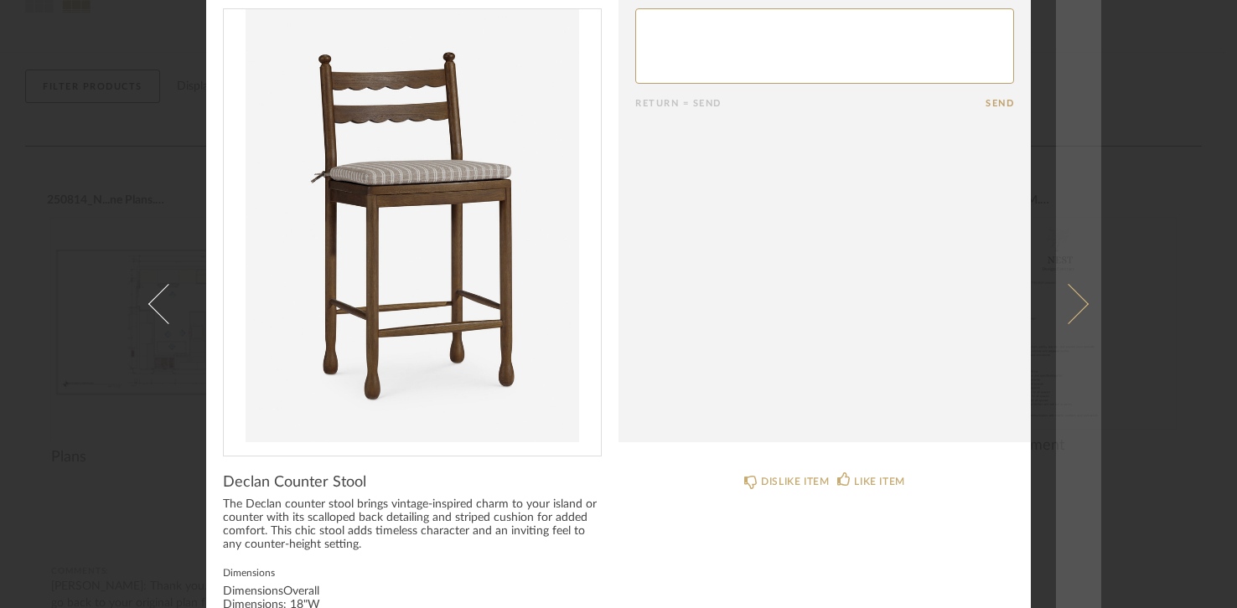
click at [1076, 314] on link at bounding box center [1078, 304] width 45 height 608
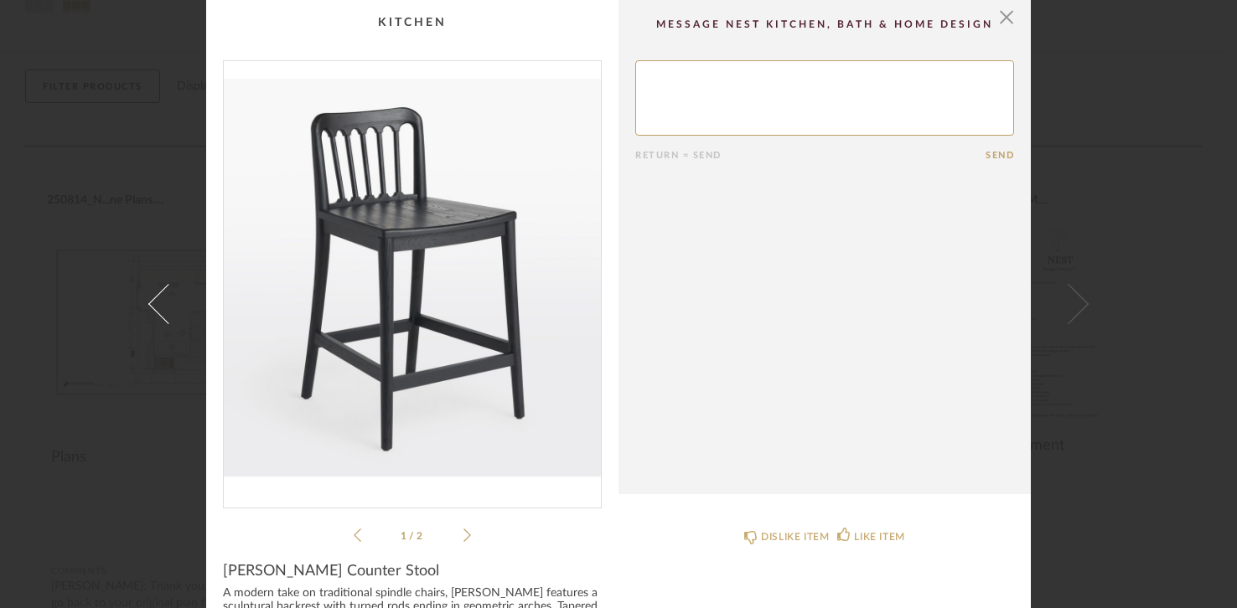
click at [465, 533] on div "1 / 2" at bounding box center [412, 302] width 379 height 485
click at [463, 534] on icon at bounding box center [467, 535] width 8 height 15
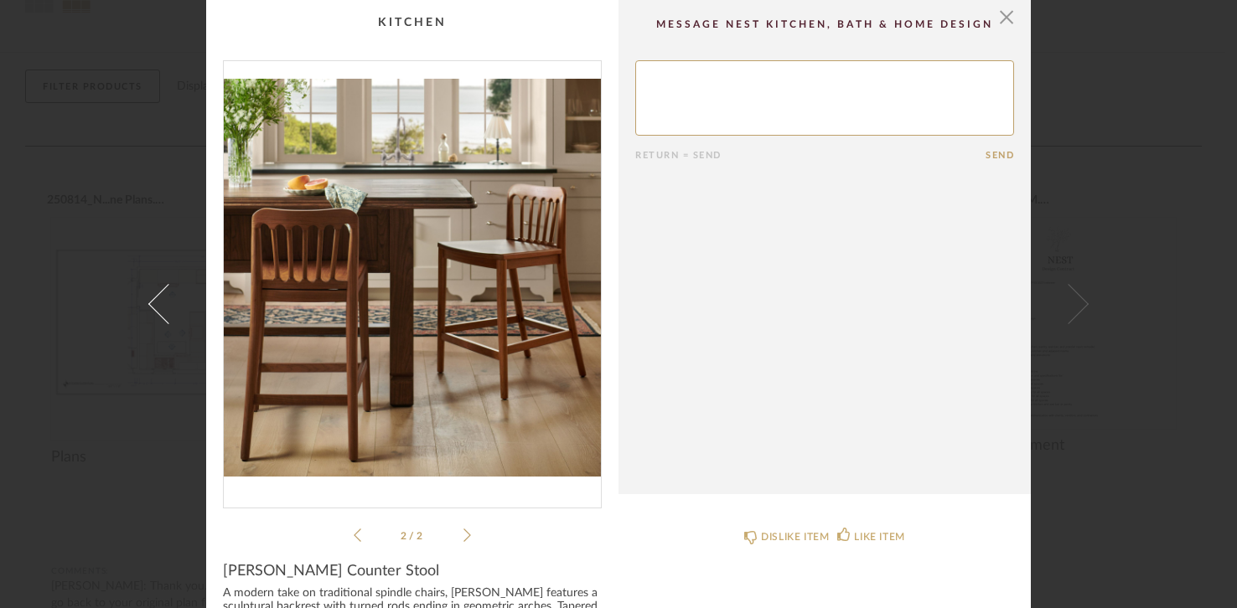
click at [1070, 307] on div "× 2 / 2 Return = Send Send [PERSON_NAME] Counter Stool A modern take on traditi…" at bounding box center [618, 454] width 965 height 909
click at [998, 20] on span "button" at bounding box center [1006, 17] width 34 height 34
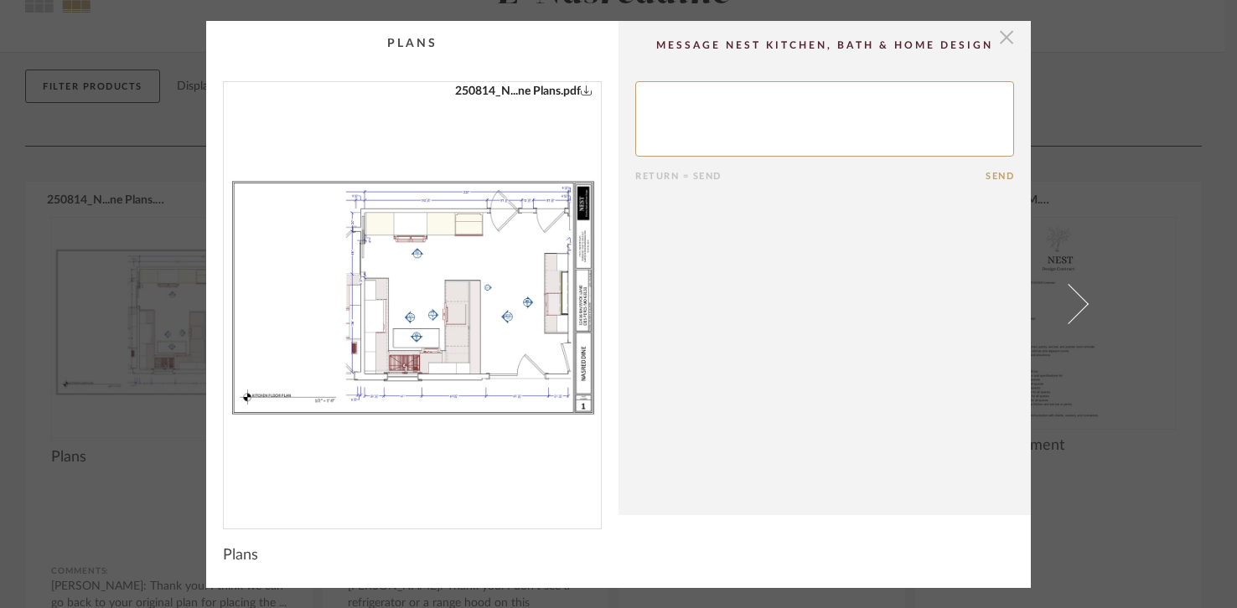
click at [1007, 42] on span "button" at bounding box center [1006, 38] width 34 height 34
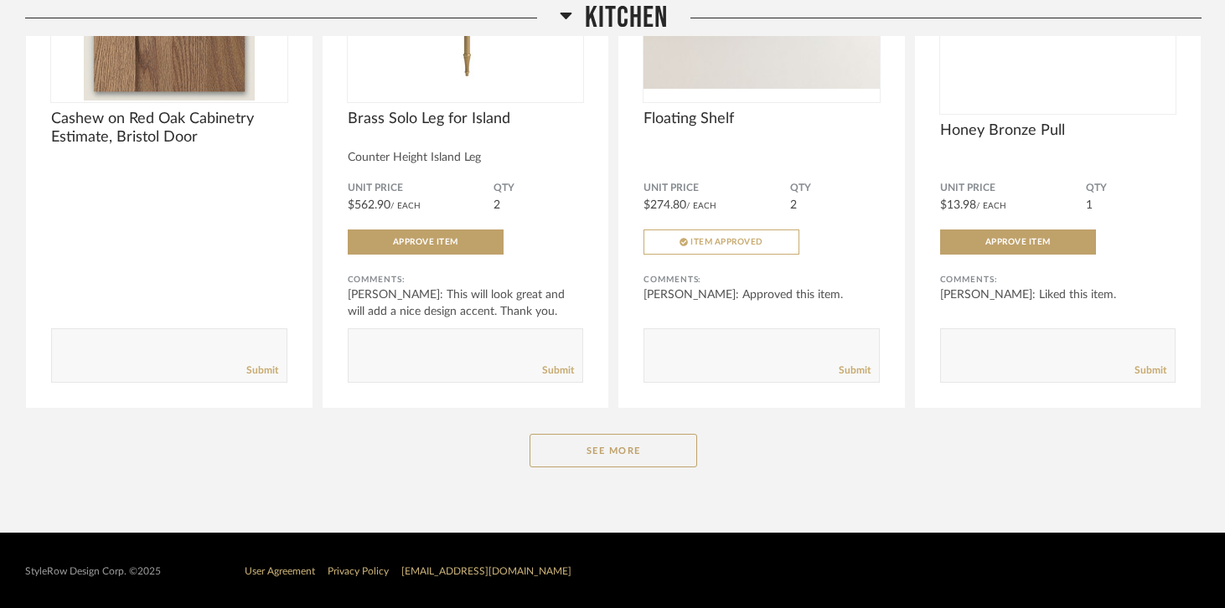
scroll to position [1051, 0]
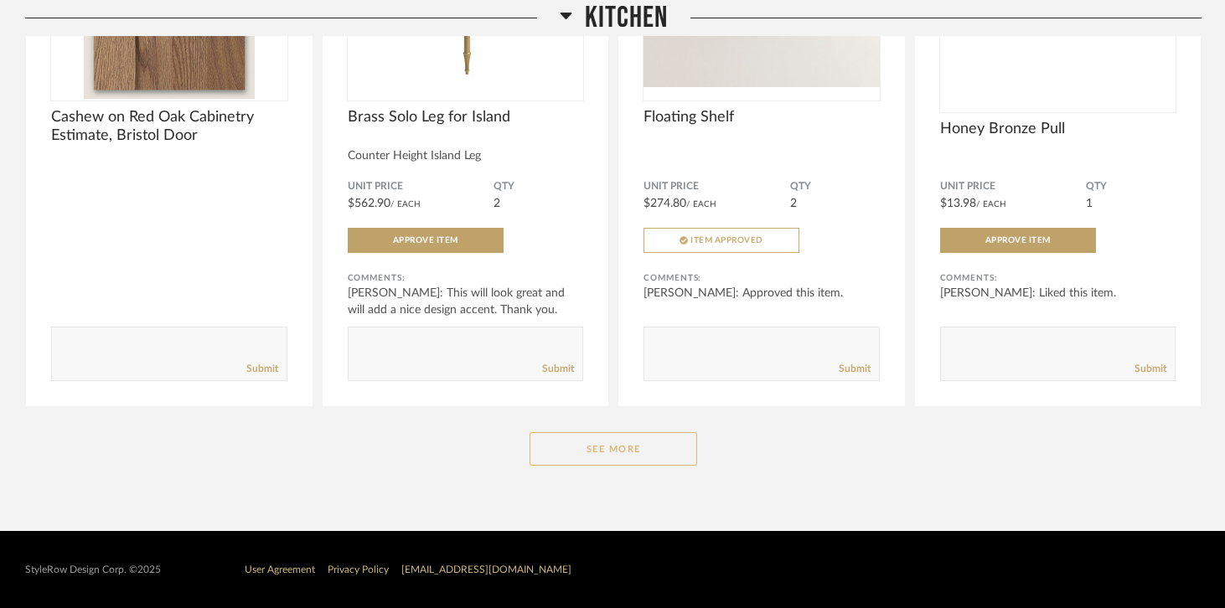
click at [622, 439] on button "See More" at bounding box center [613, 449] width 168 height 34
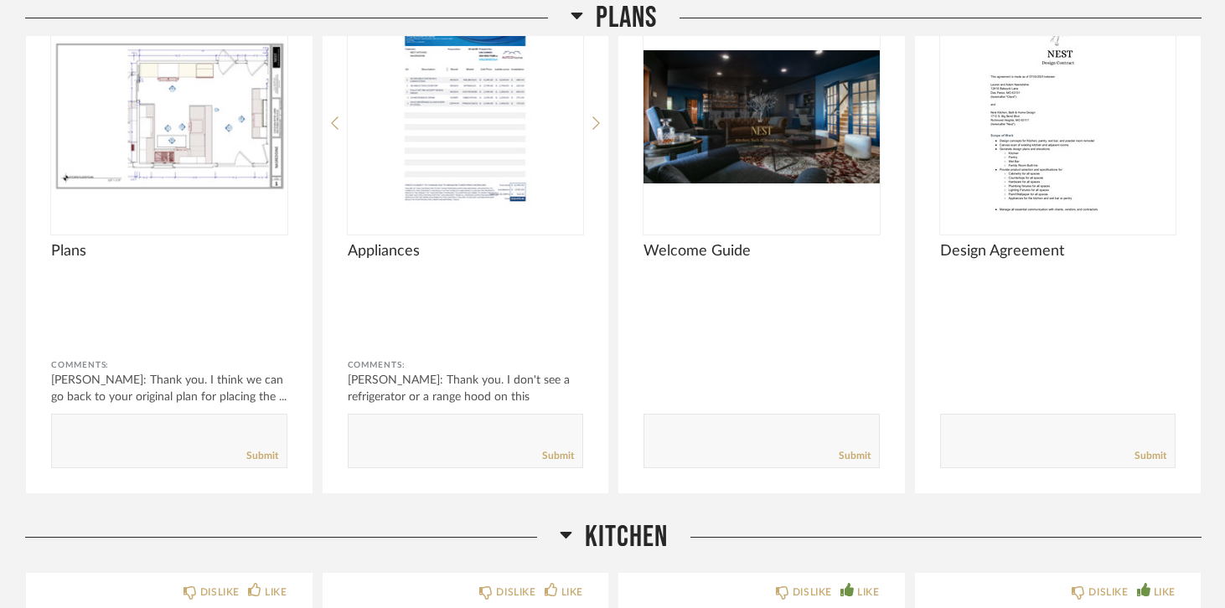
scroll to position [199, 0]
